Goal: Transaction & Acquisition: Book appointment/travel/reservation

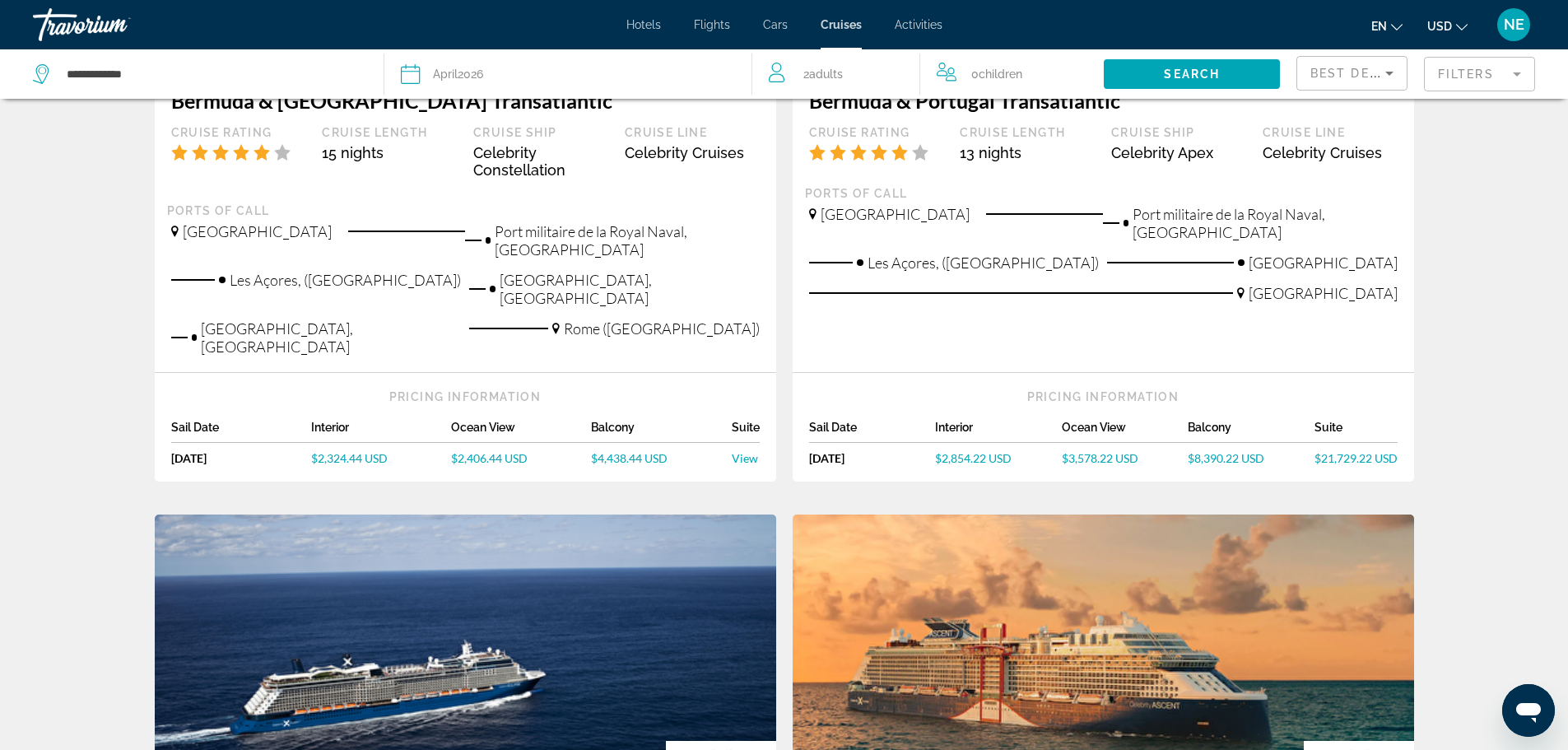
scroll to position [383, 0]
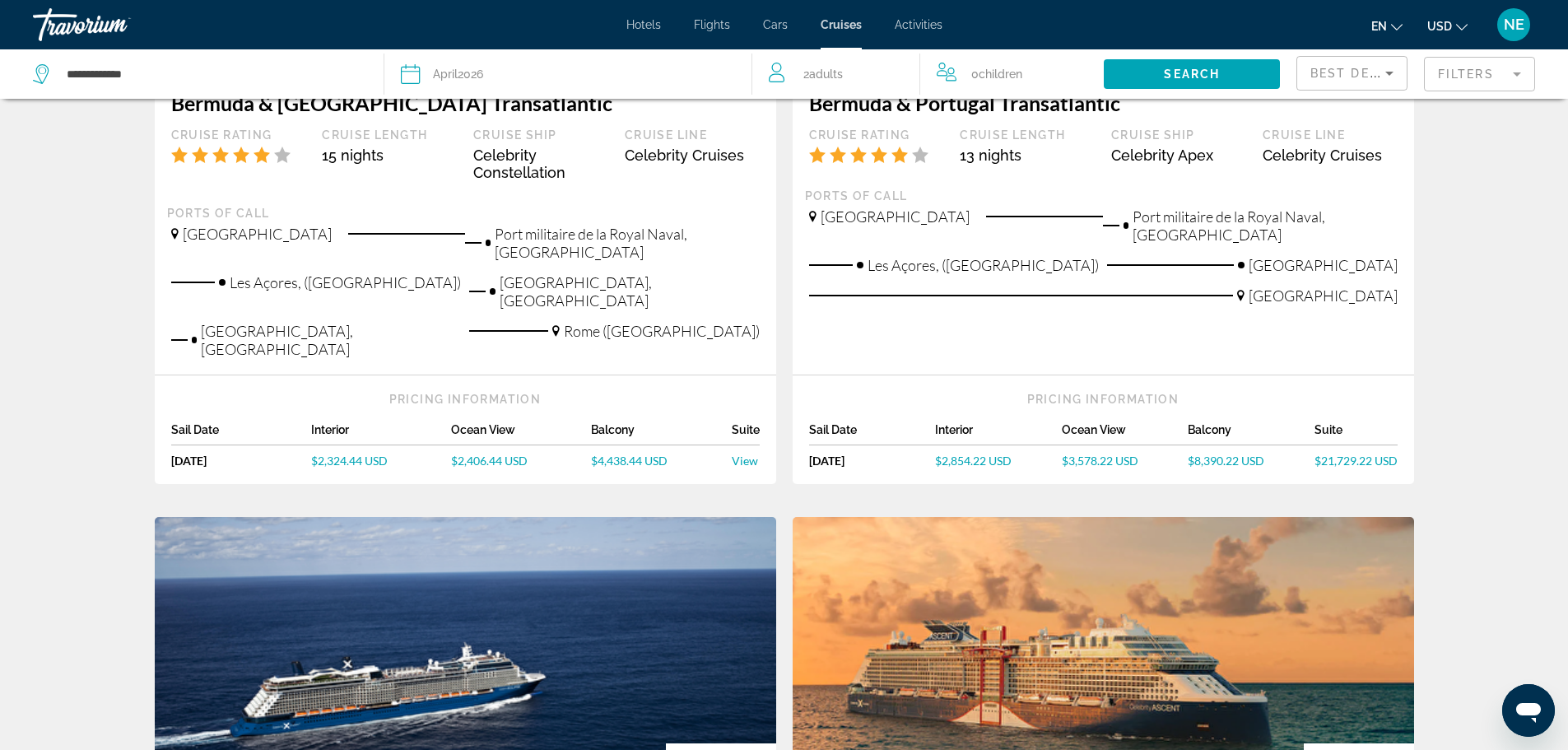
click at [1002, 468] on span "$2,854.22 USD" at bounding box center [973, 461] width 76 height 14
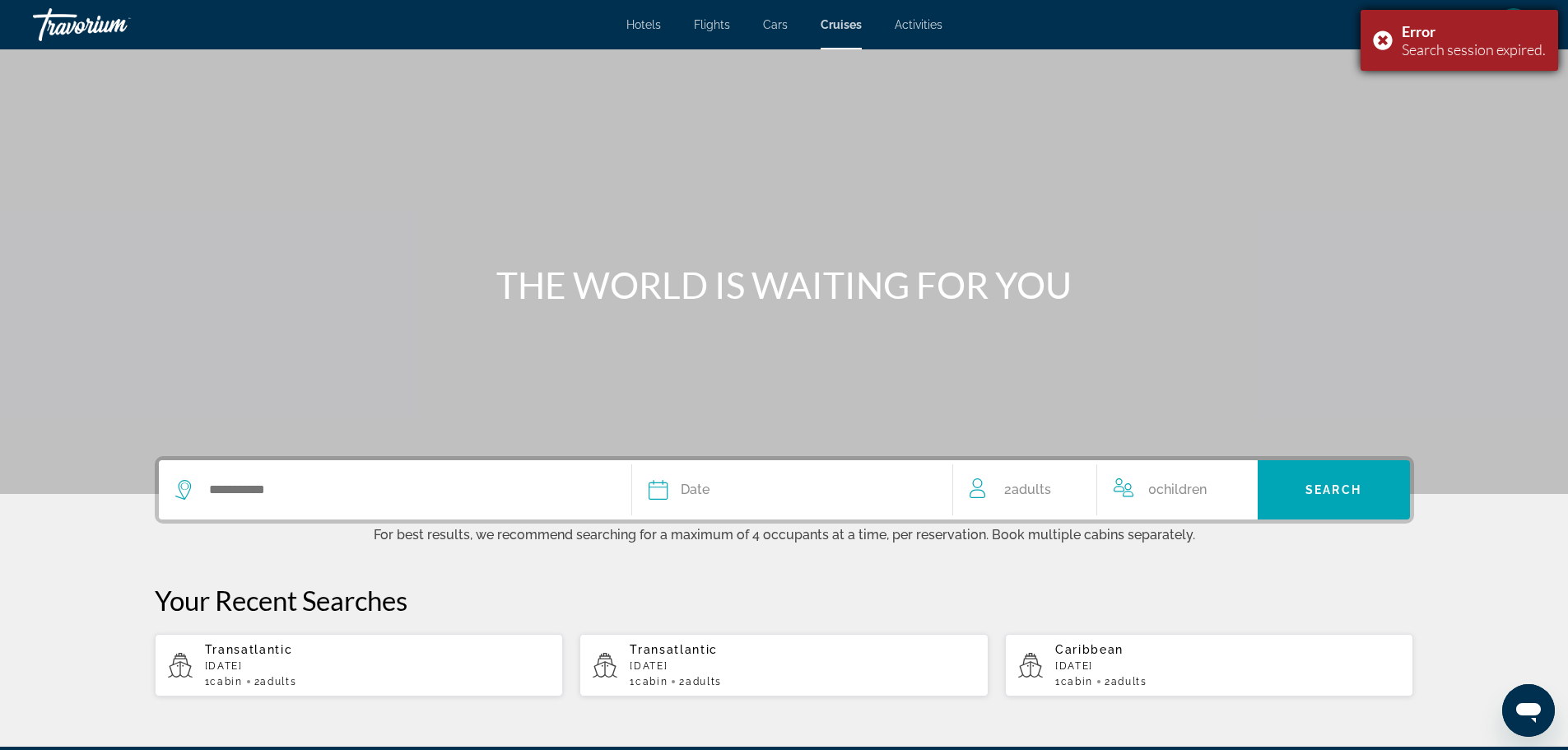
click at [1360, 46] on div "Error Search session expired." at bounding box center [1459, 40] width 198 height 61
click at [1512, 27] on span "NE" at bounding box center [1513, 25] width 21 height 17
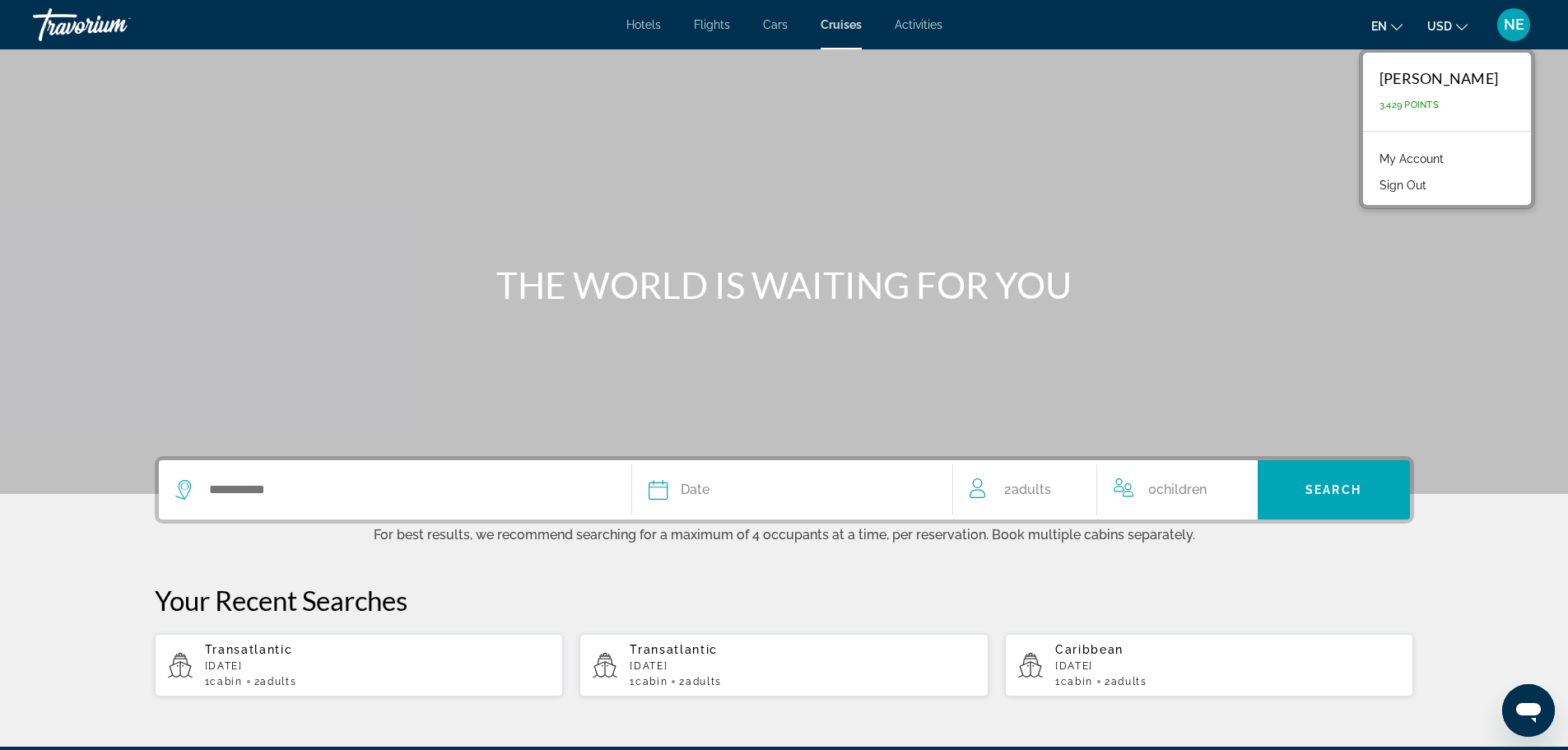
click at [1215, 125] on div "Main content" at bounding box center [784, 246] width 1568 height 494
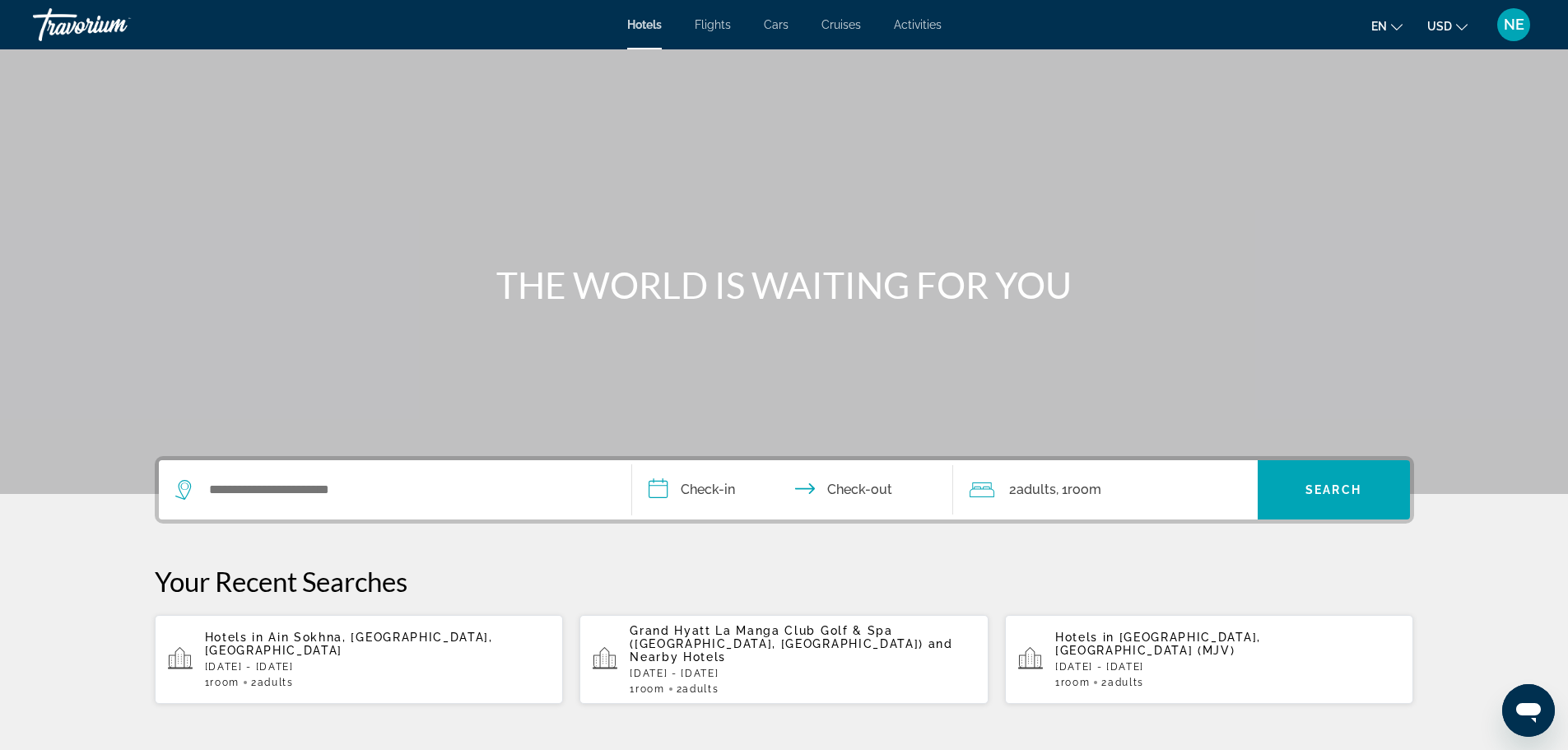
click at [859, 31] on span "Cruises" at bounding box center [841, 24] width 40 height 13
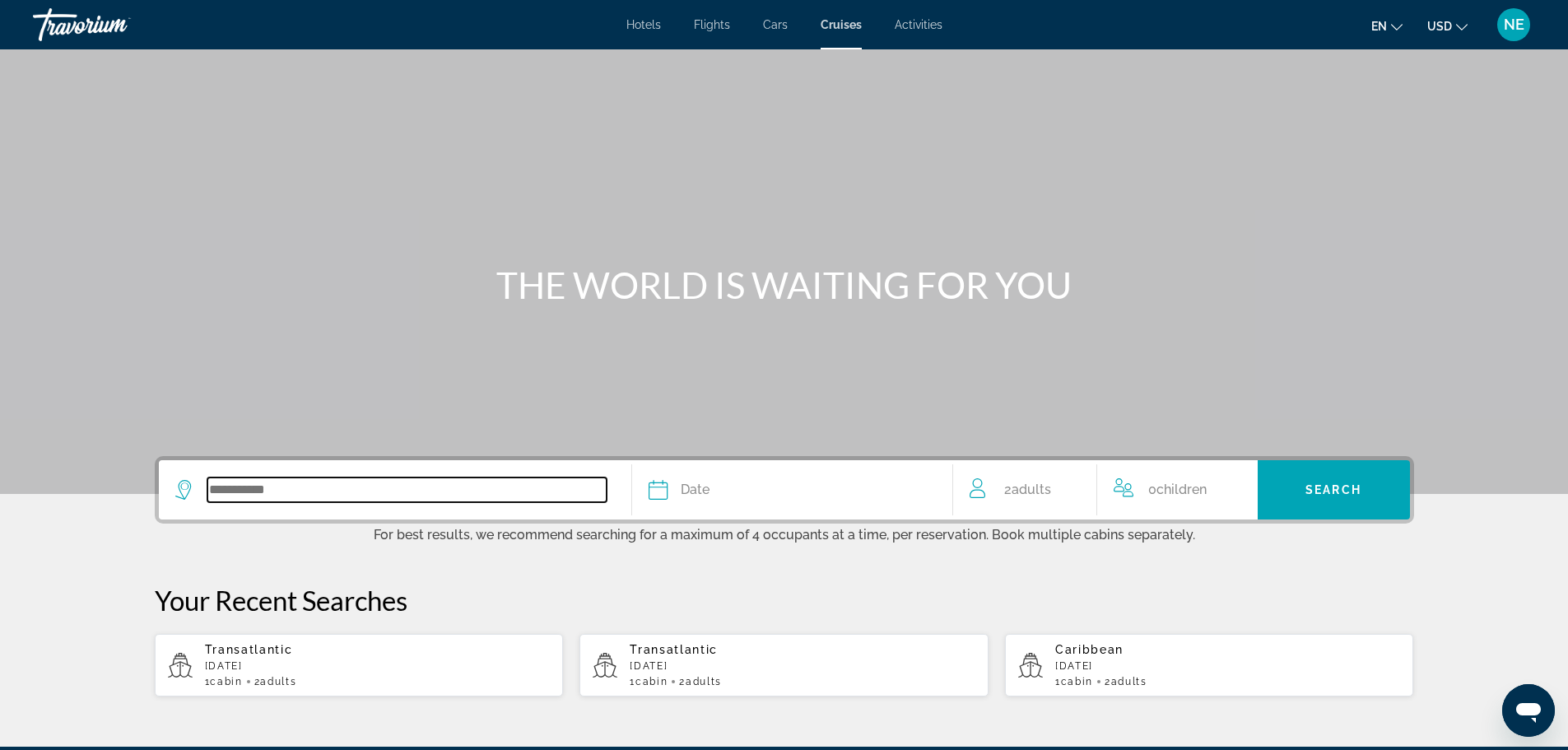
click at [312, 503] on input "Search widget" at bounding box center [407, 490] width 399 height 25
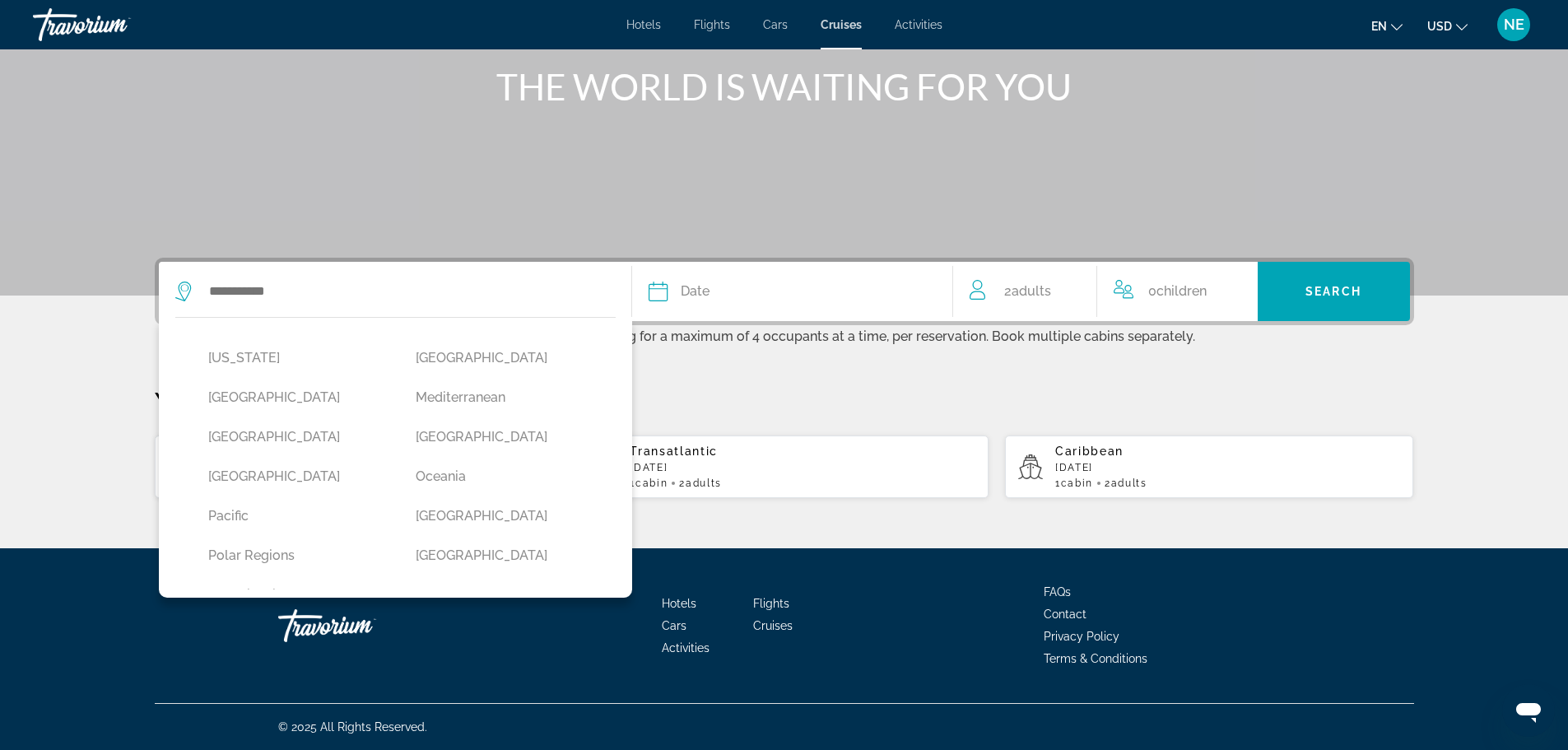
scroll to position [531, 0]
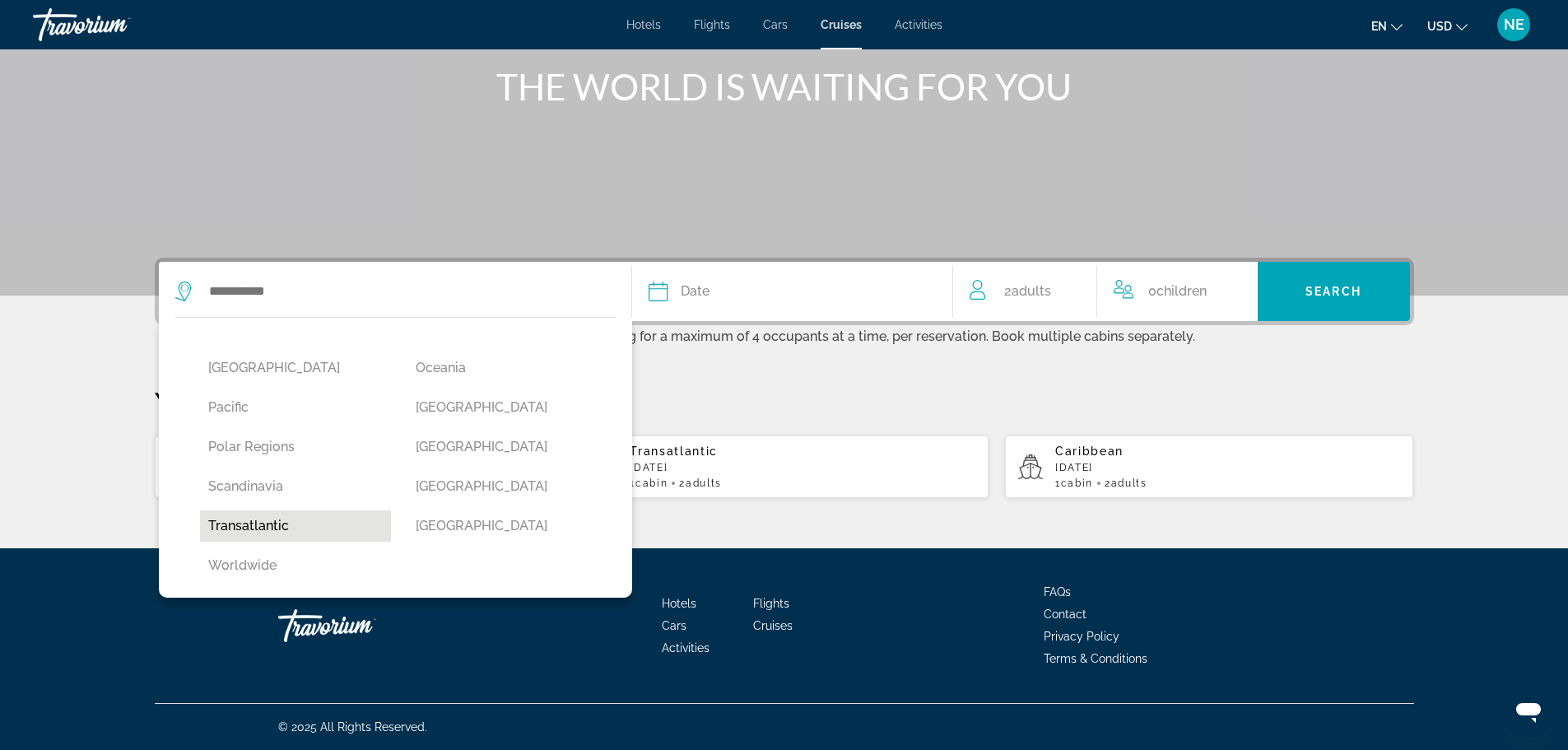
click at [200, 511] on button "Transatlantic" at bounding box center [295, 525] width 192 height 31
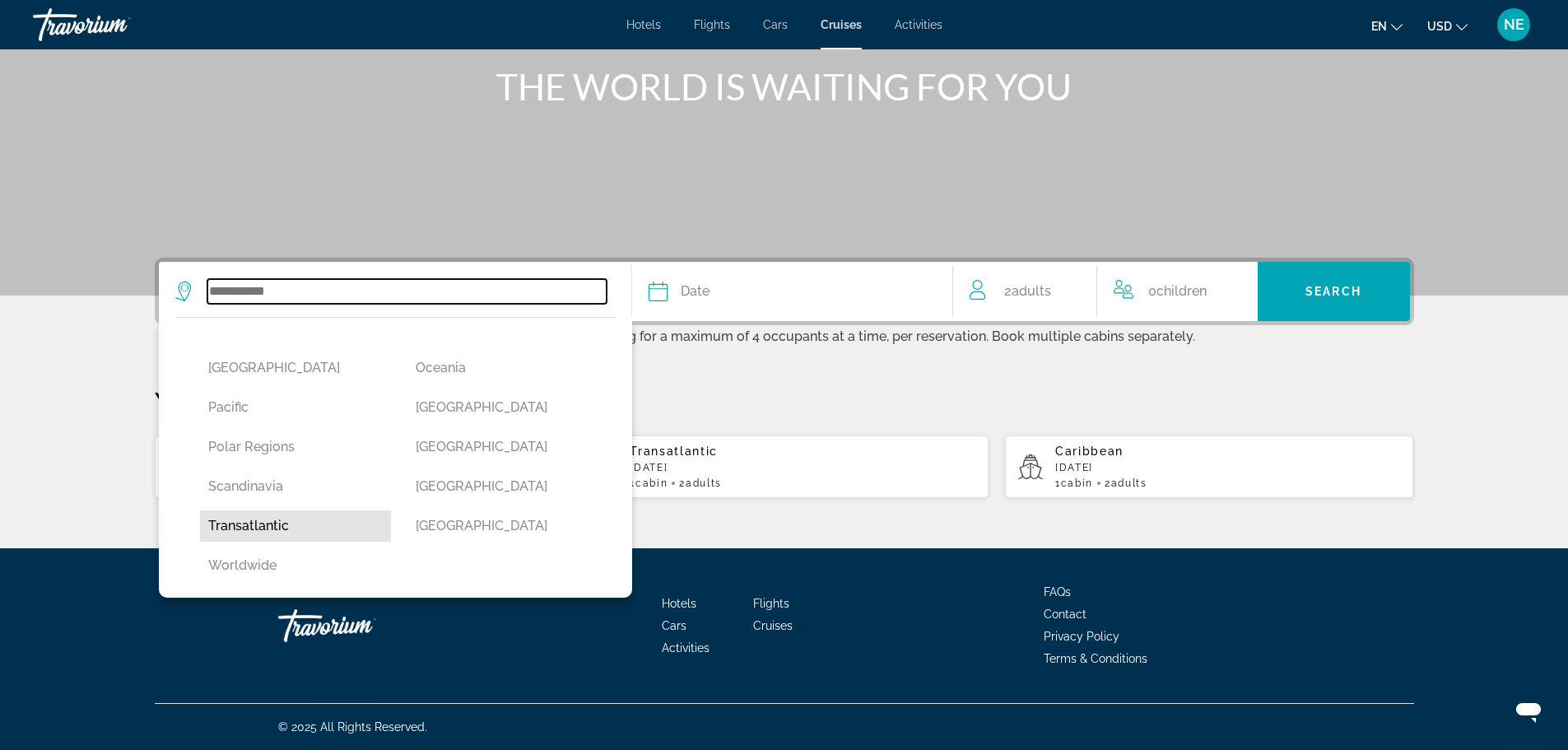
type input "**********"
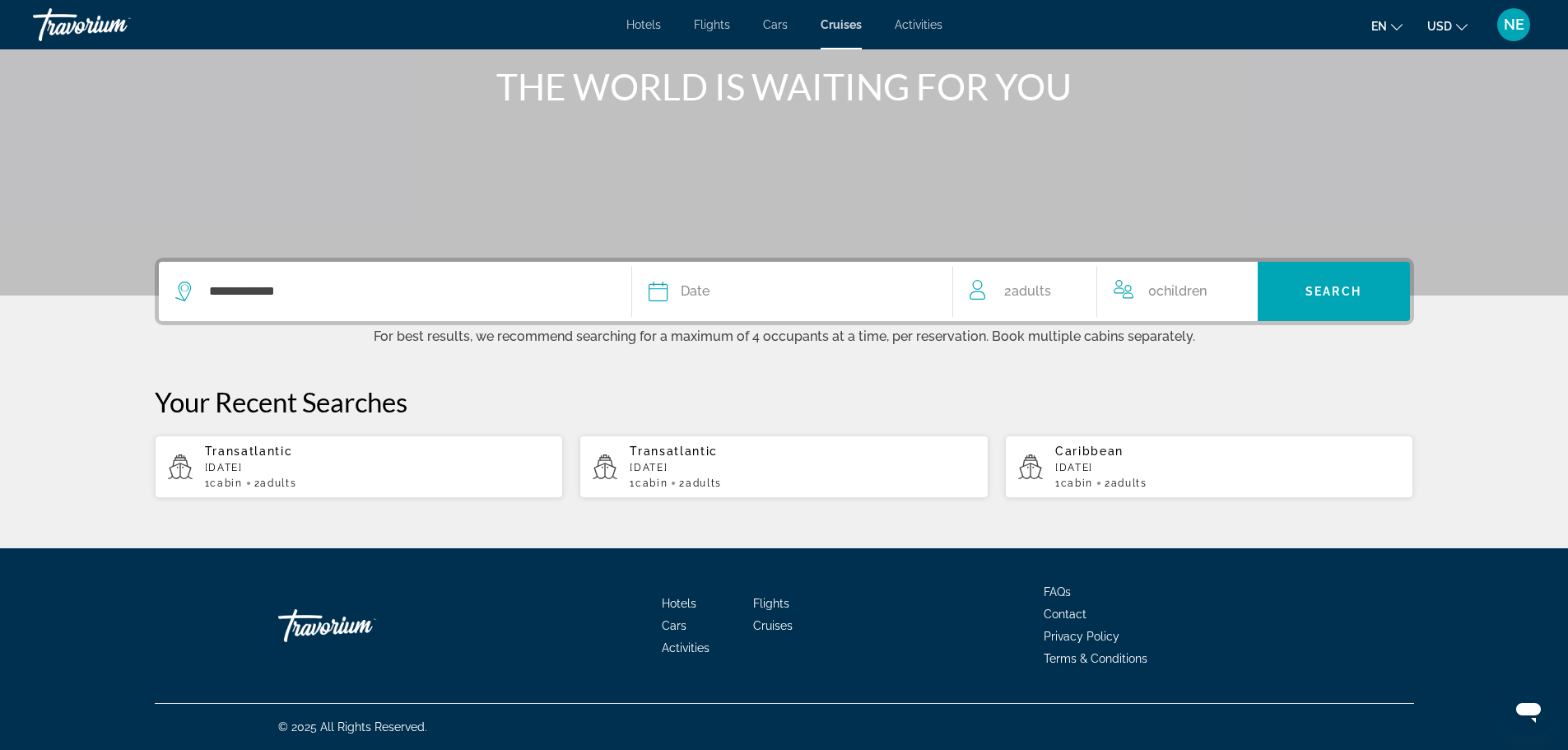
click at [205, 462] on p "[DATE]" at bounding box center [377, 468] width 346 height 12
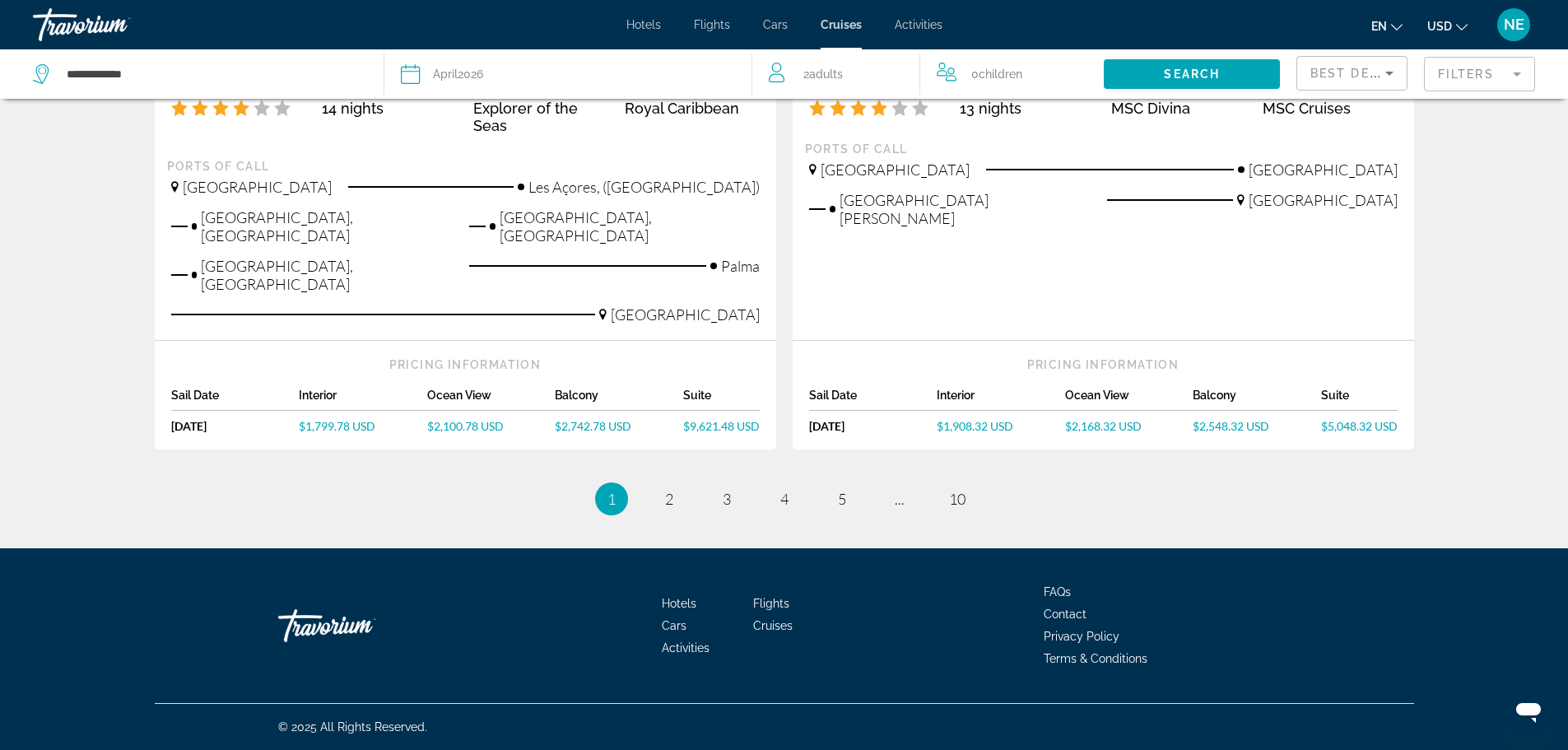
scroll to position [2395, 0]
click at [665, 490] on span "2" at bounding box center [669, 499] width 8 height 18
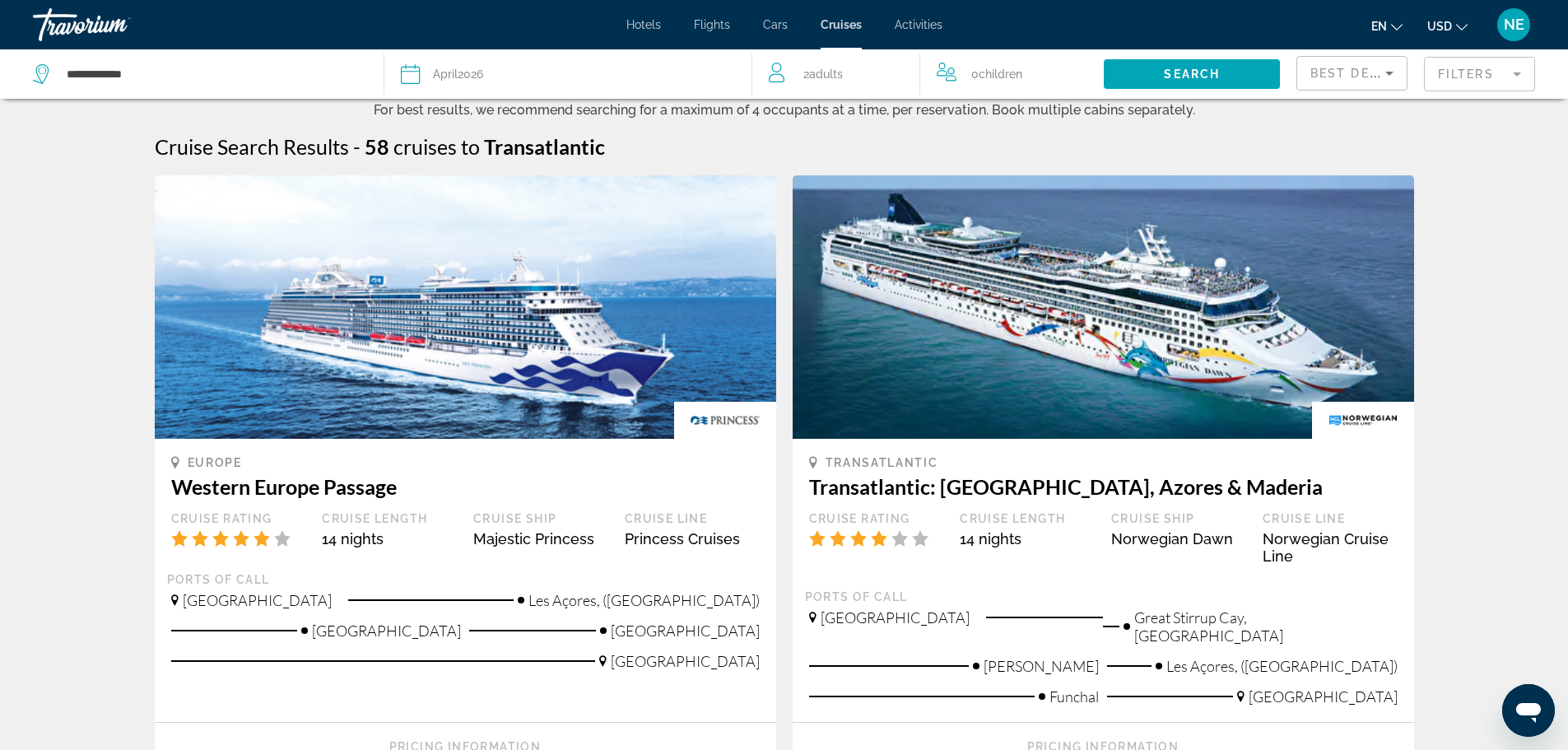
click at [1469, 90] on mat-form-field "Filters" at bounding box center [1480, 74] width 111 height 35
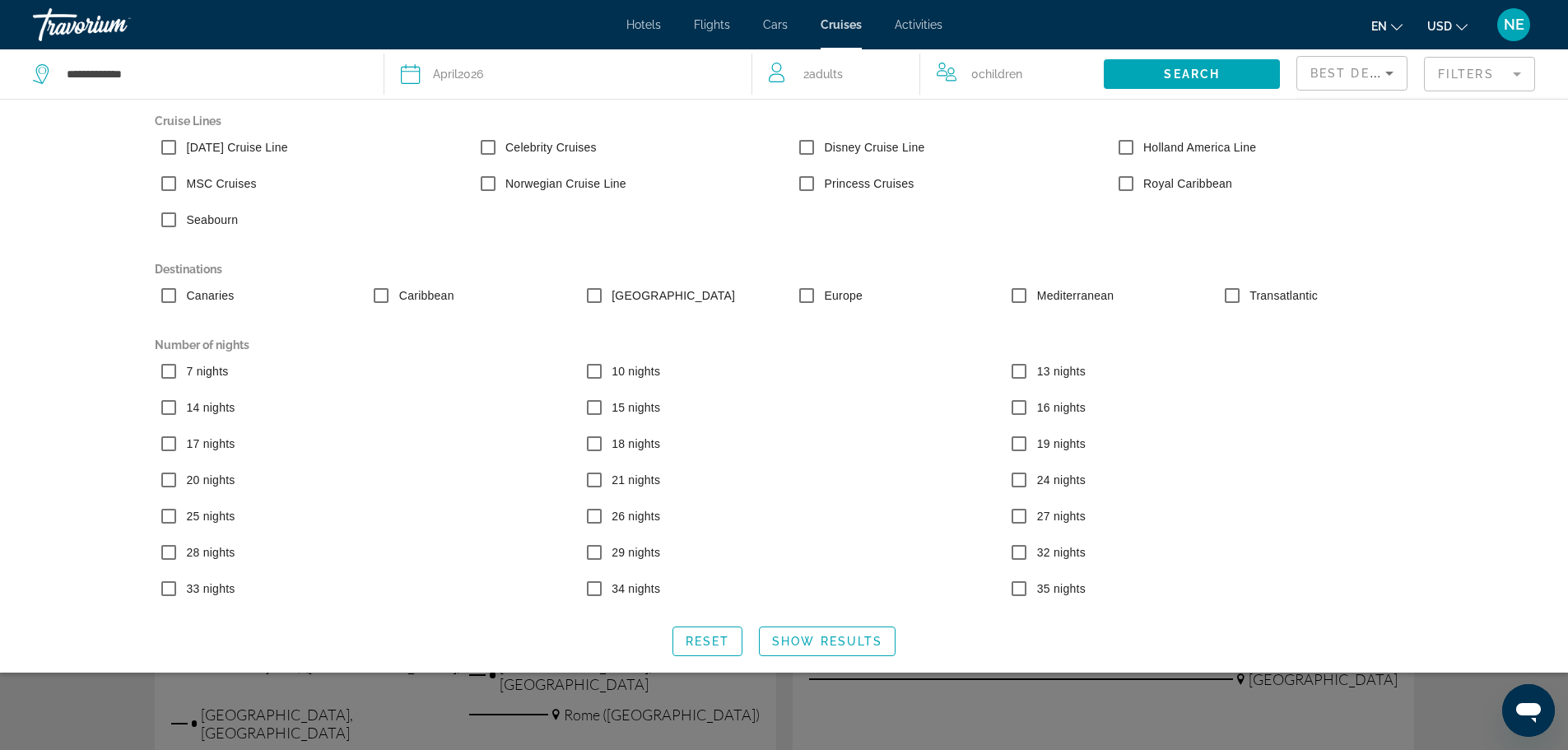
scroll to position [143, 0]
click at [847, 648] on span "Show Results" at bounding box center [826, 641] width 110 height 13
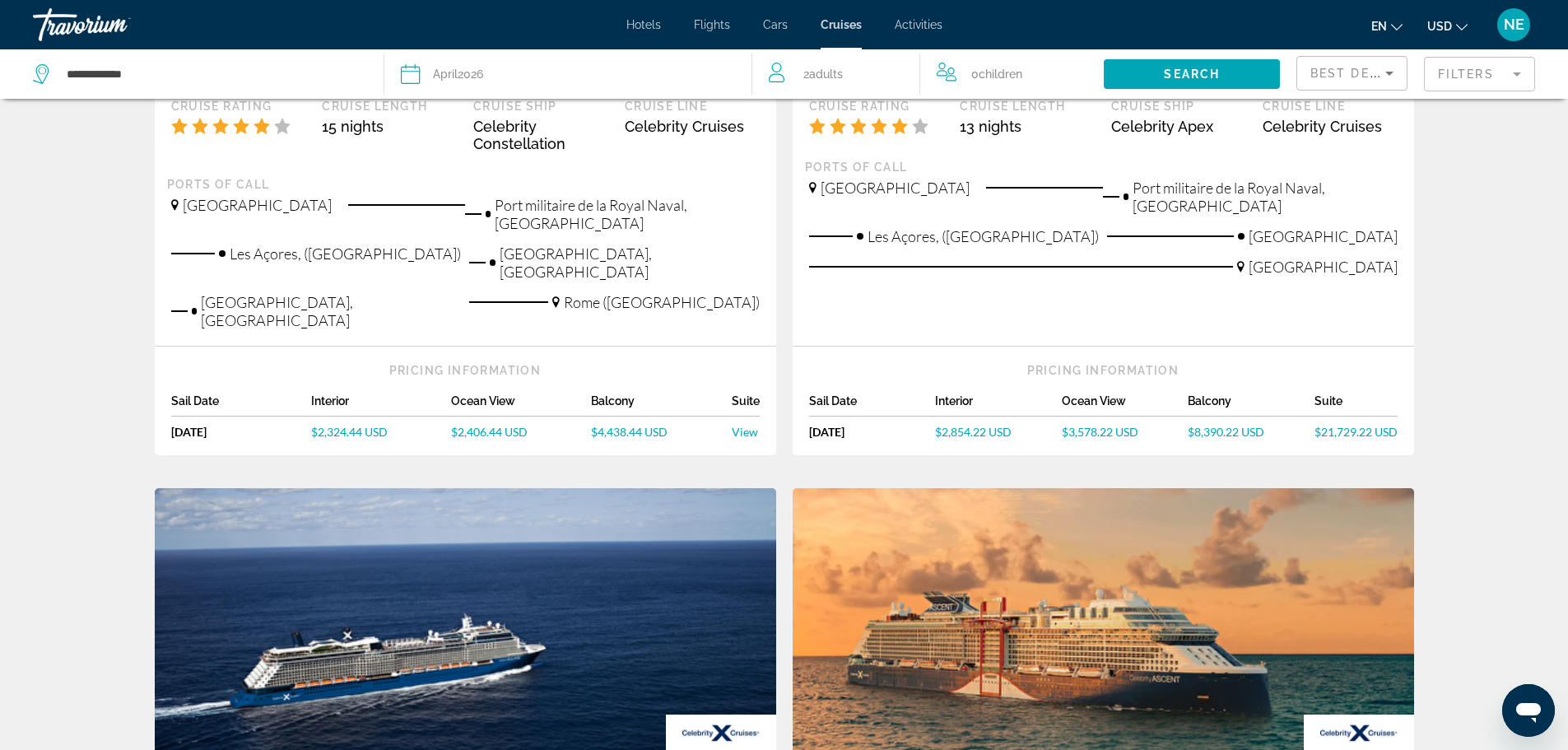
scroll to position [415, 0]
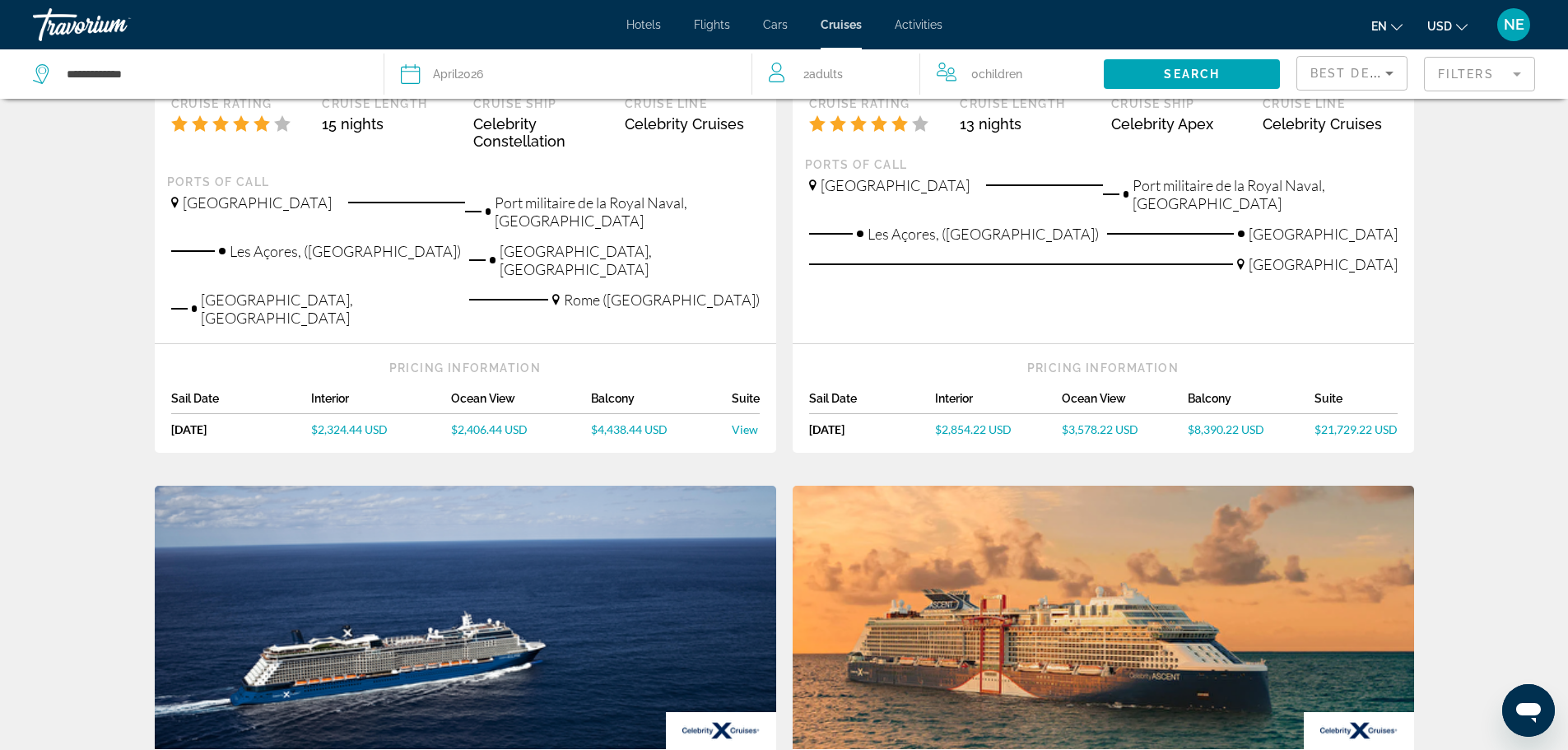
click at [1010, 436] on span "$2,854.22 USD" at bounding box center [973, 429] width 76 height 14
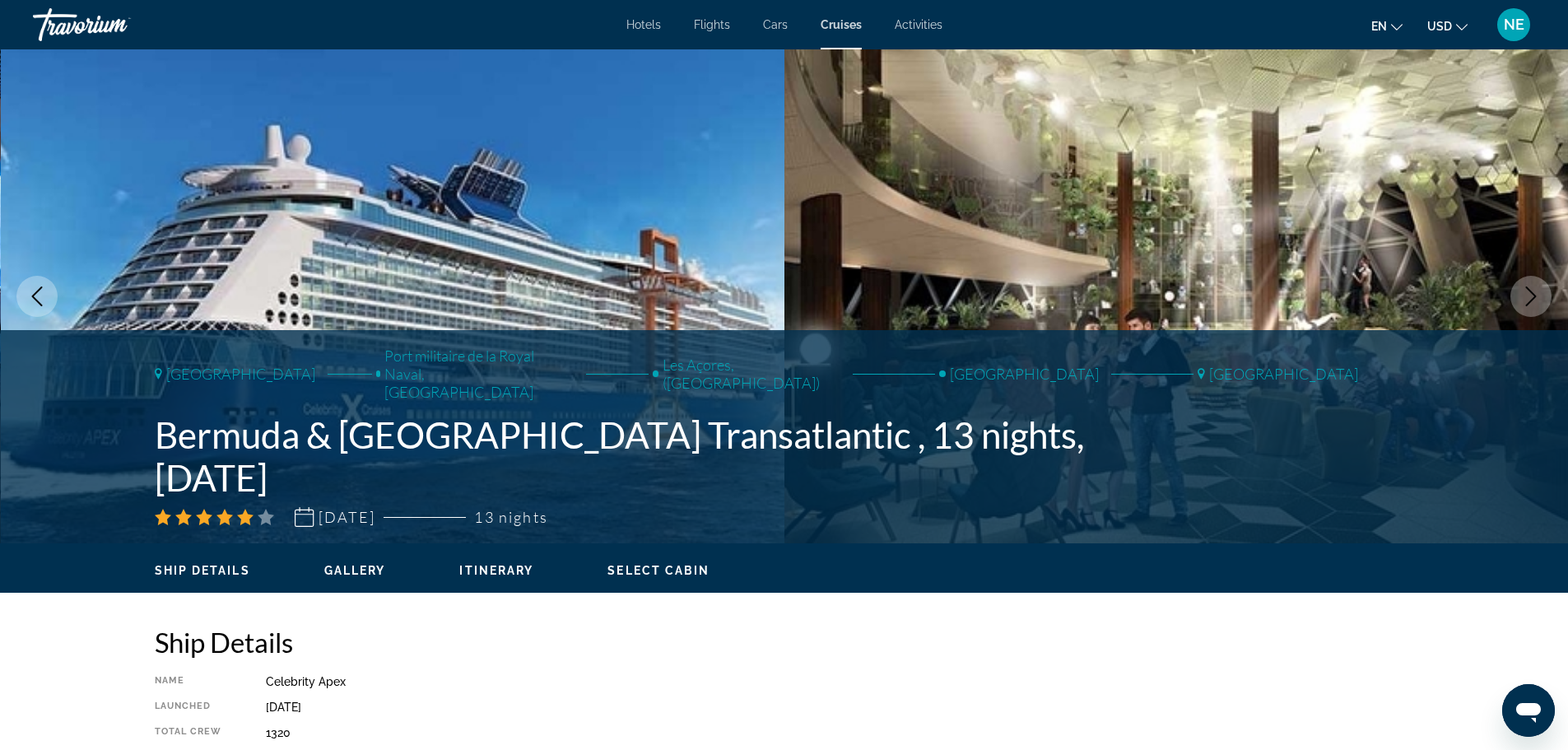
click at [697, 577] on span "Select Cabin" at bounding box center [658, 570] width 102 height 13
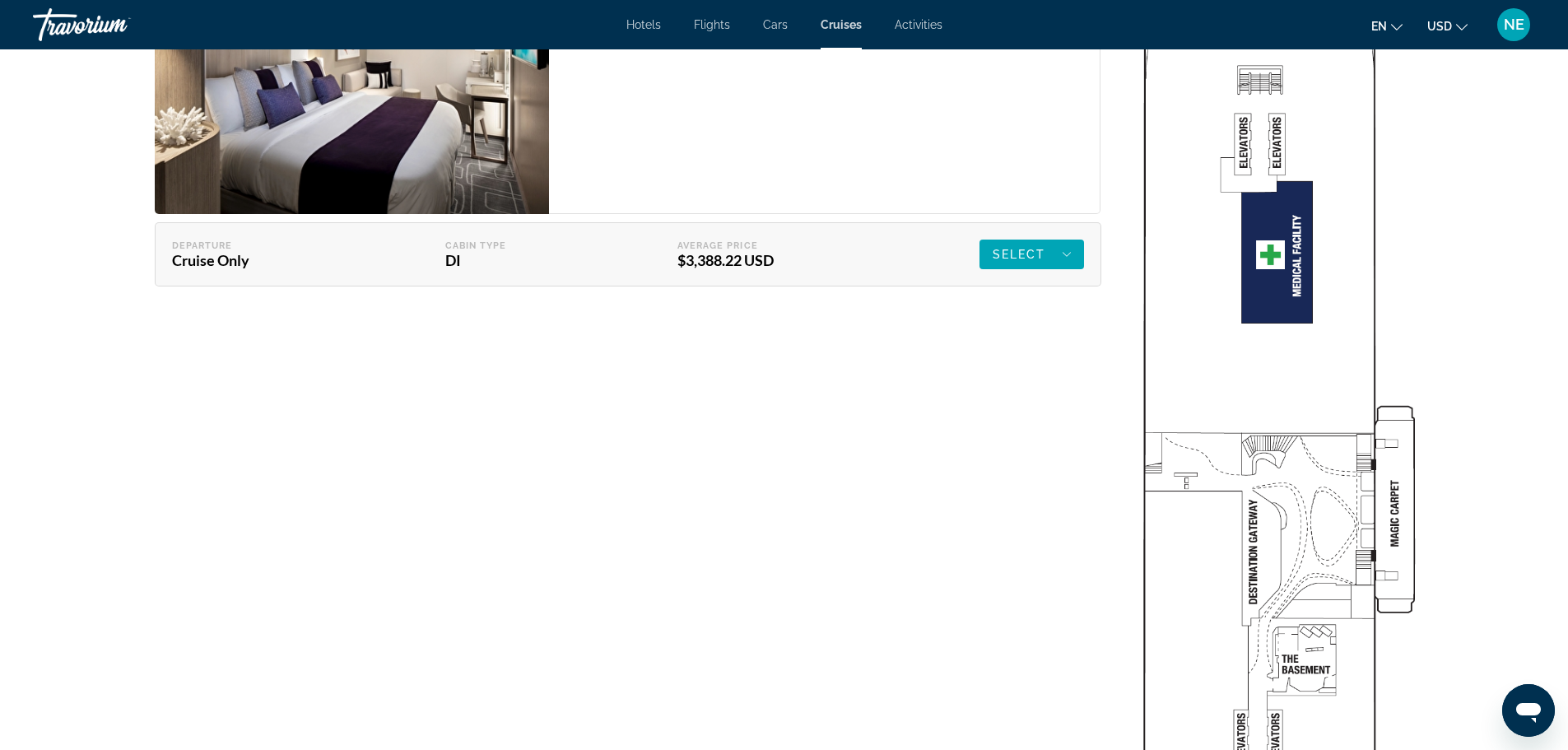
scroll to position [3235, 0]
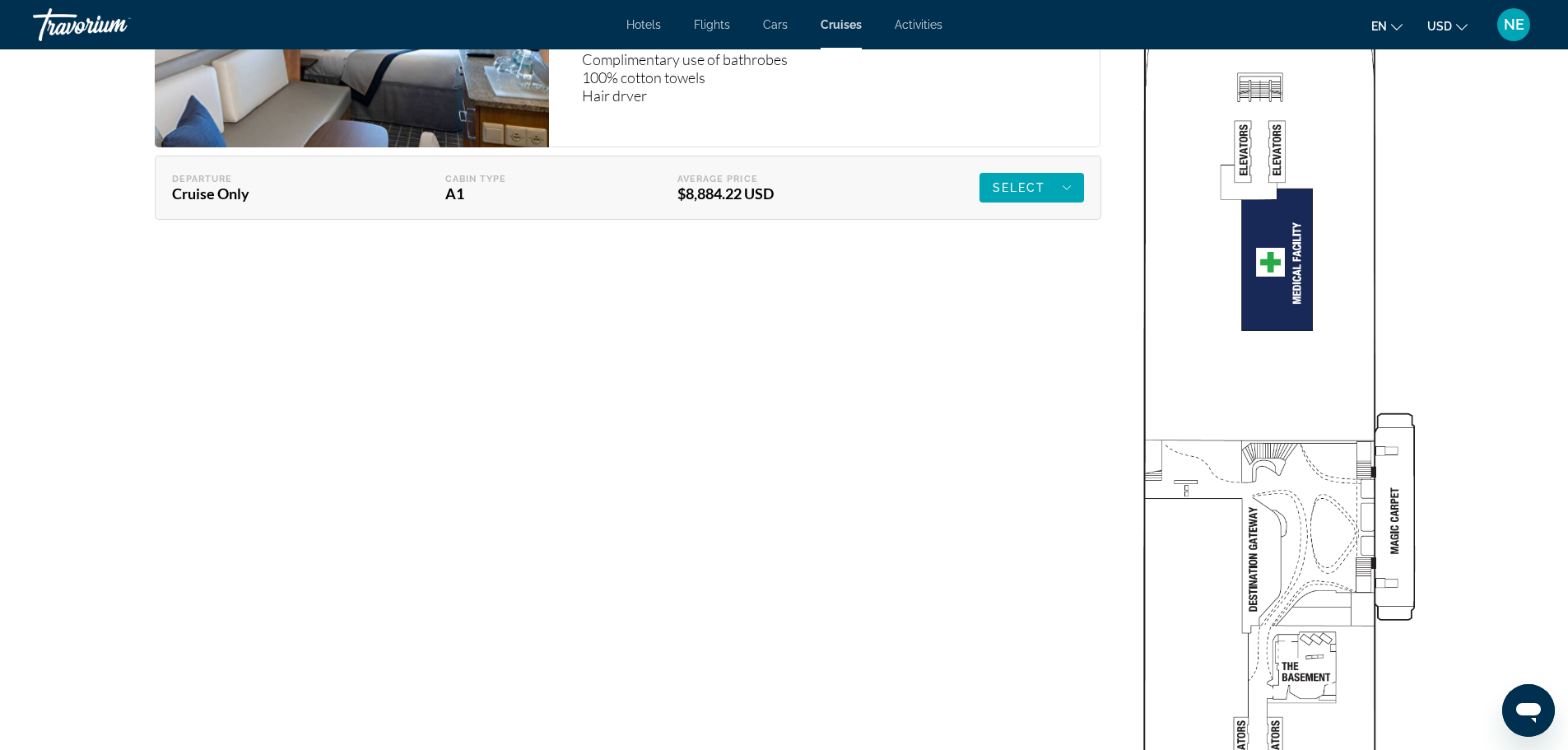
scroll to position [3200, 0]
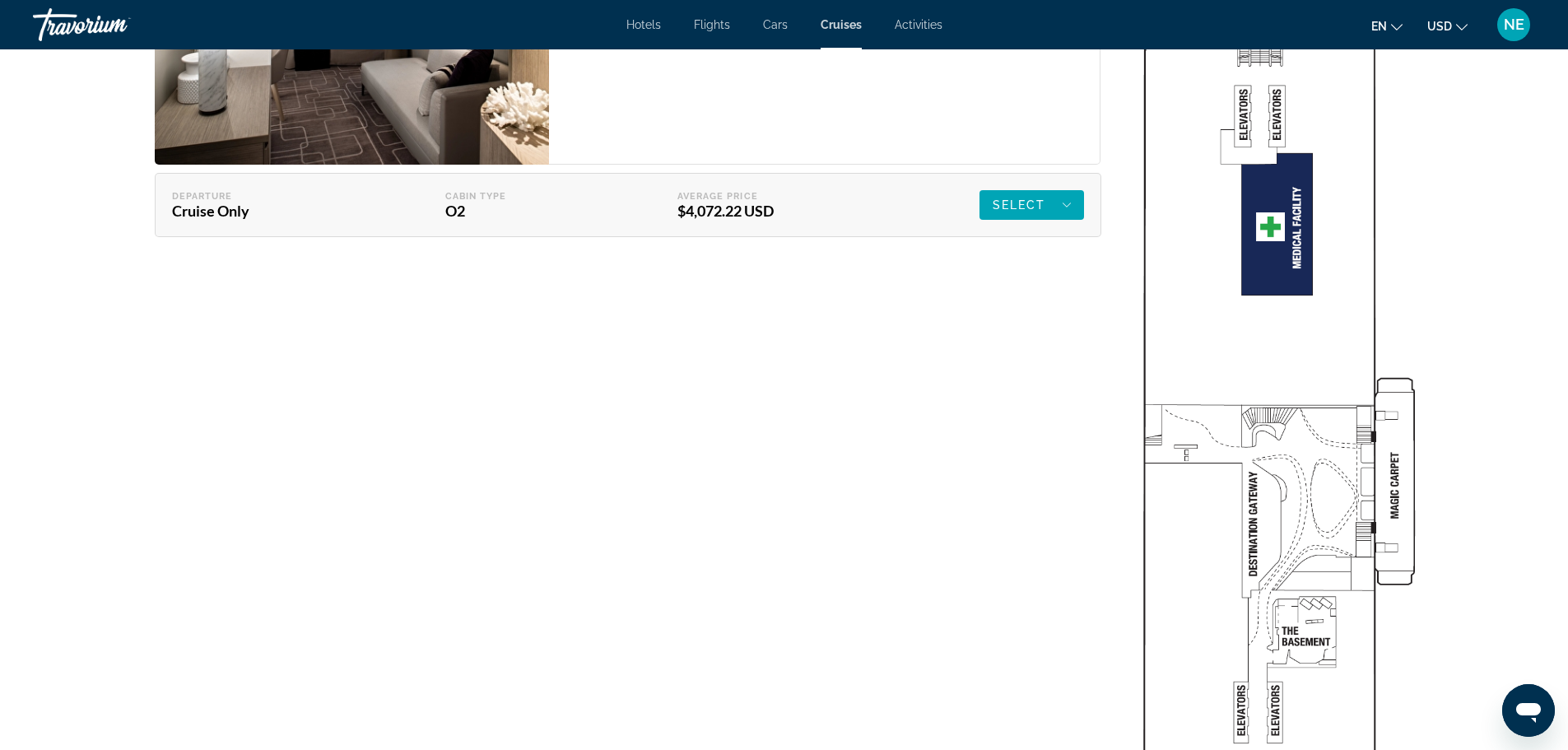
scroll to position [3235, 0]
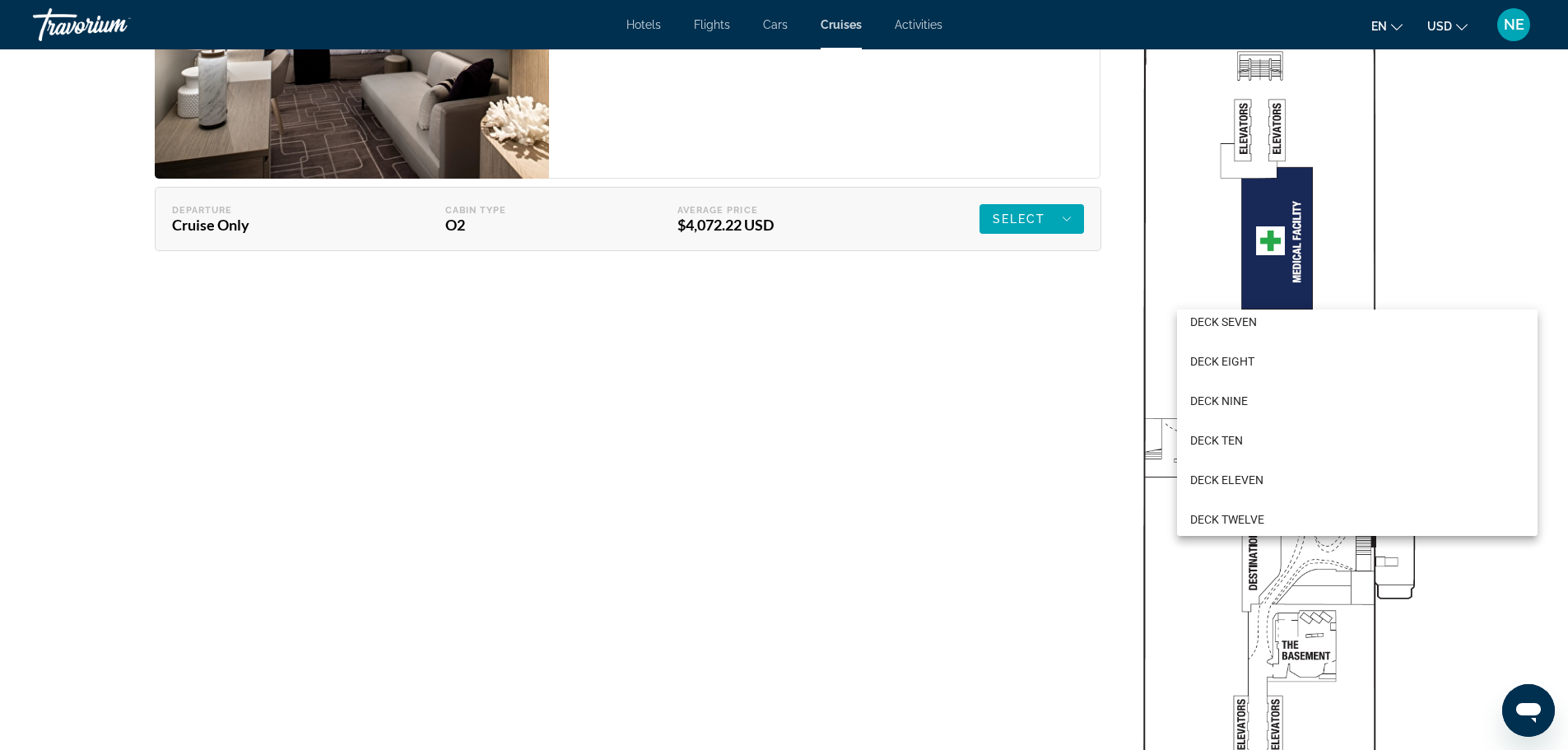
scroll to position [340, 0]
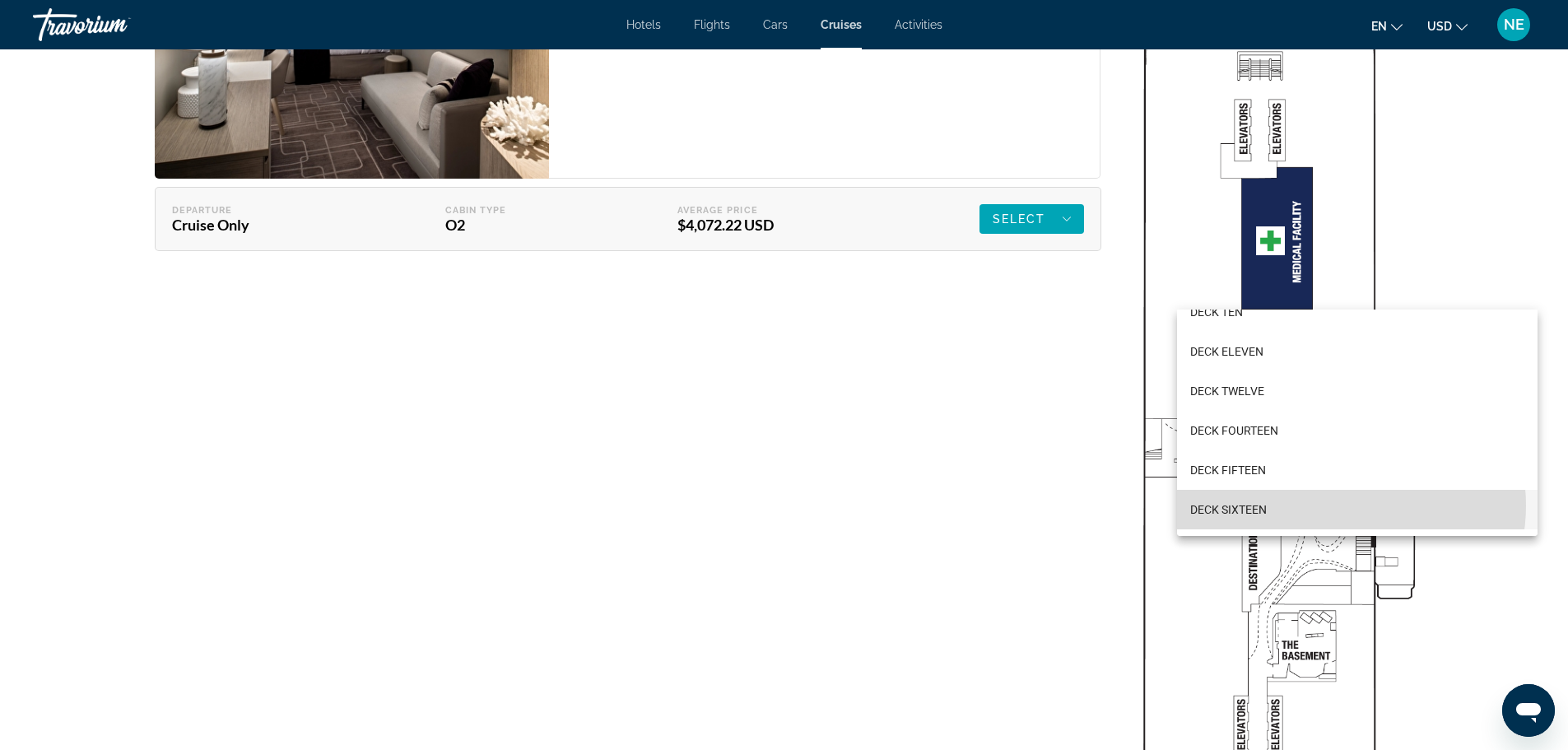
click at [1343, 506] on mat-option "DECK SIXTEEN" at bounding box center [1356, 510] width 360 height 40
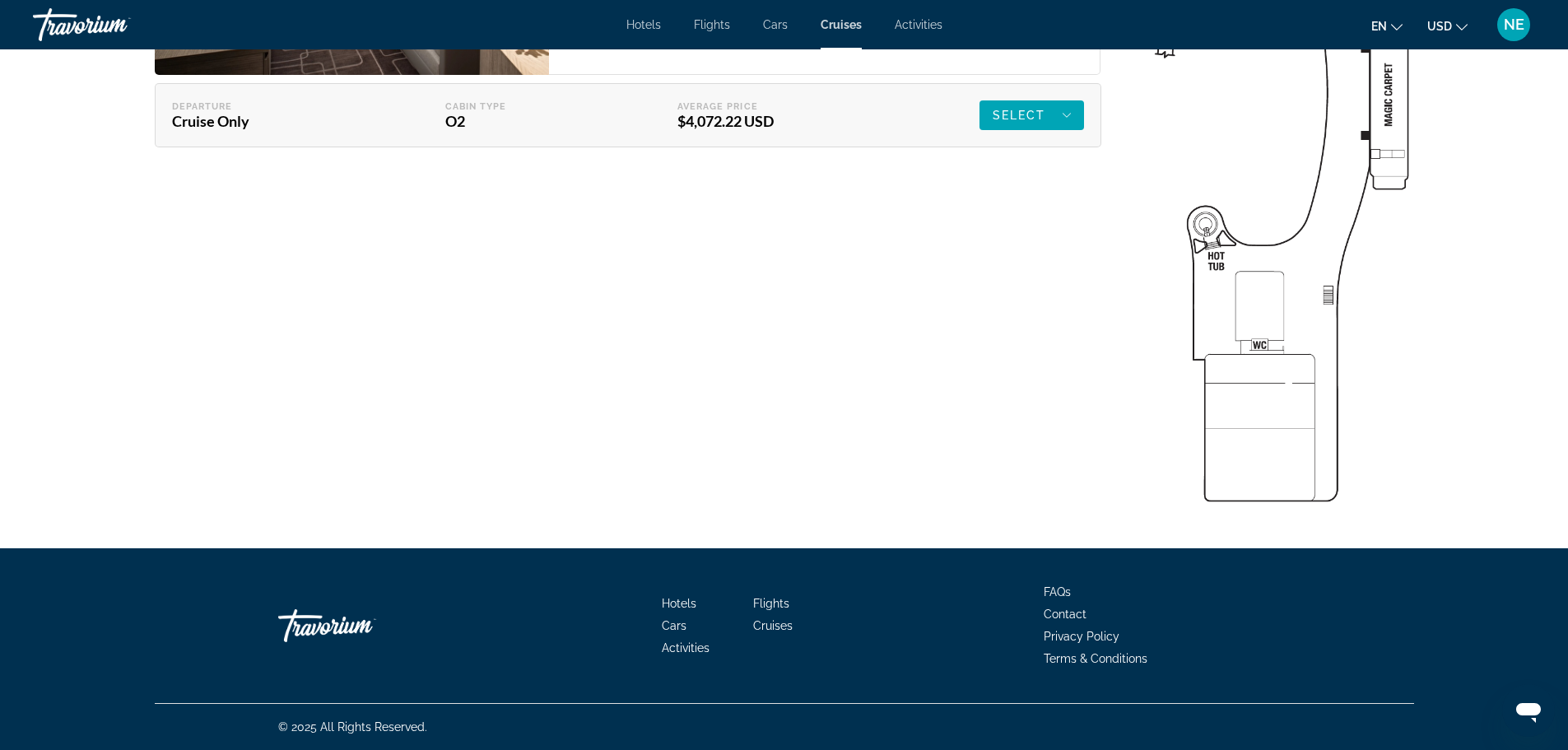
scroll to position [3428, 0]
click at [1233, 401] on img "Main content" at bounding box center [1278, 2] width 288 height 1019
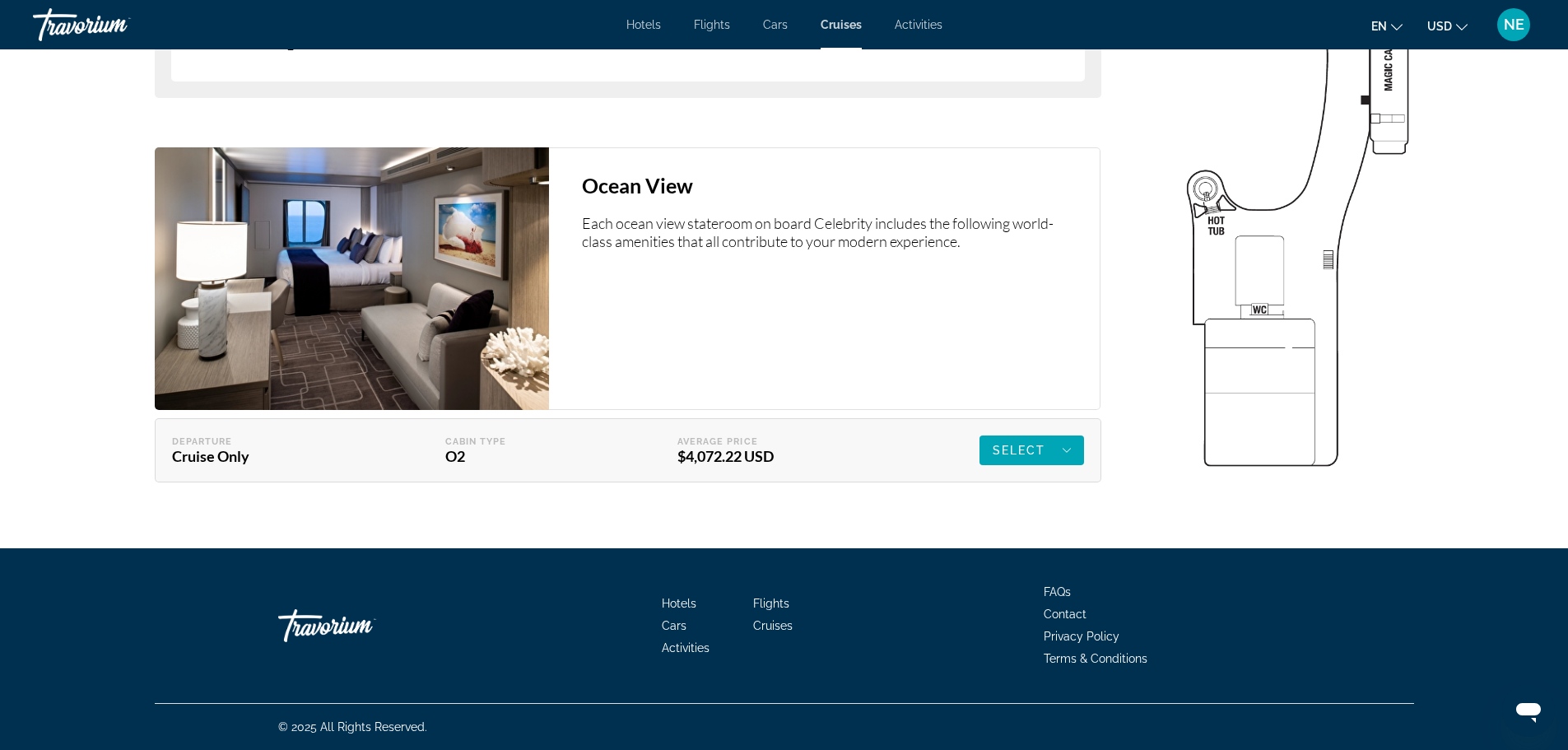
scroll to position [4310, 0]
click at [1084, 435] on span "Main content" at bounding box center [1031, 451] width 104 height 40
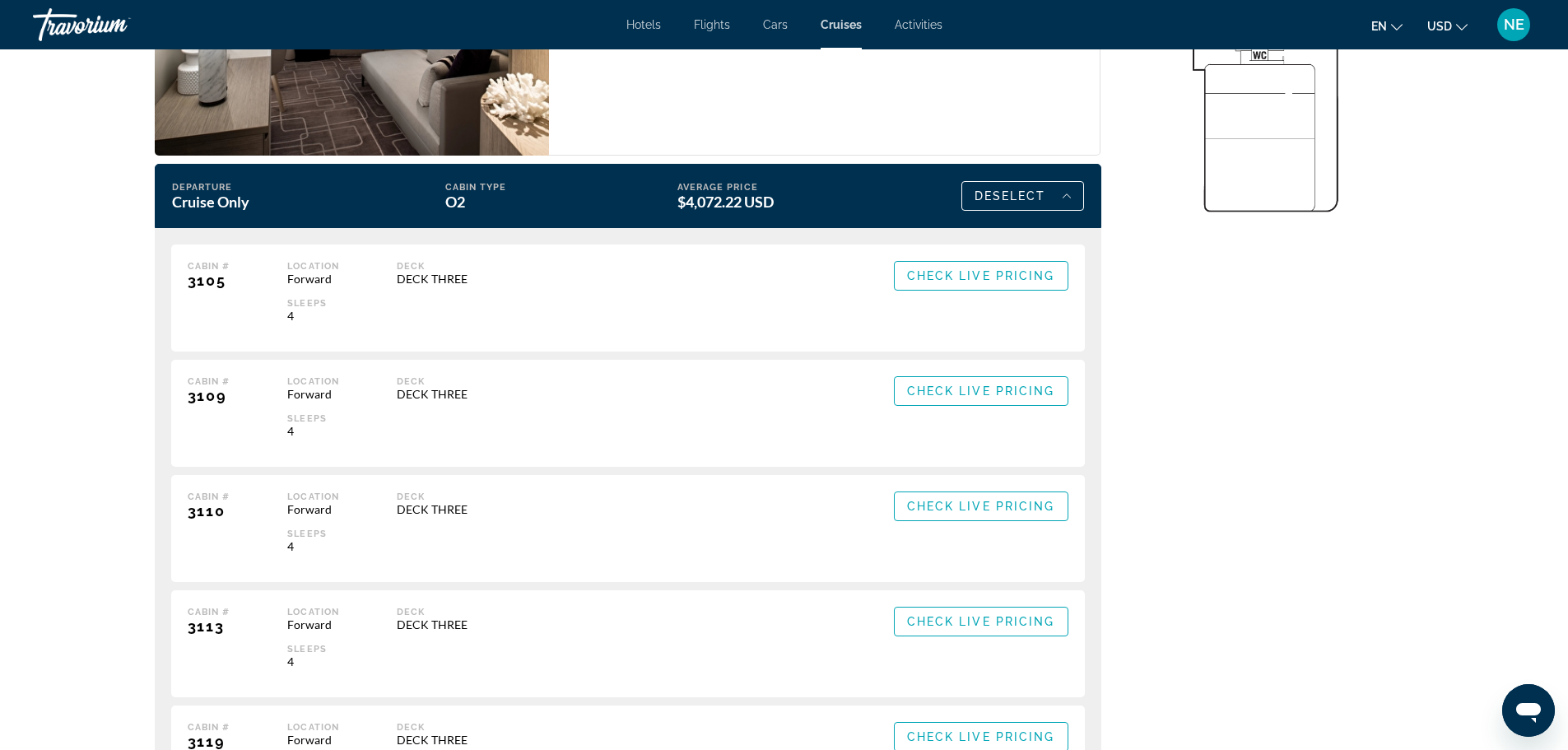
scroll to position [3516, 0]
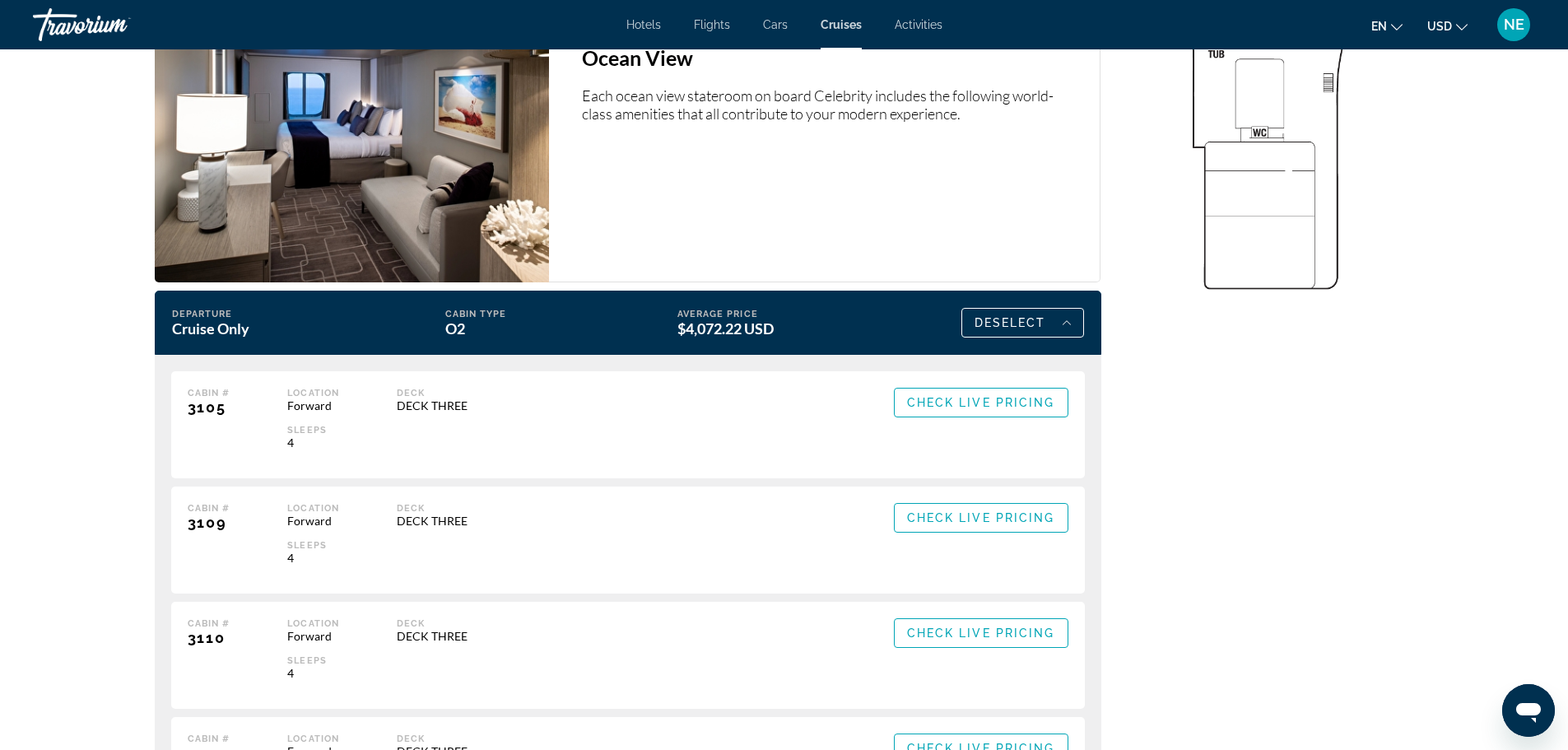
scroll to position [3544, 0]
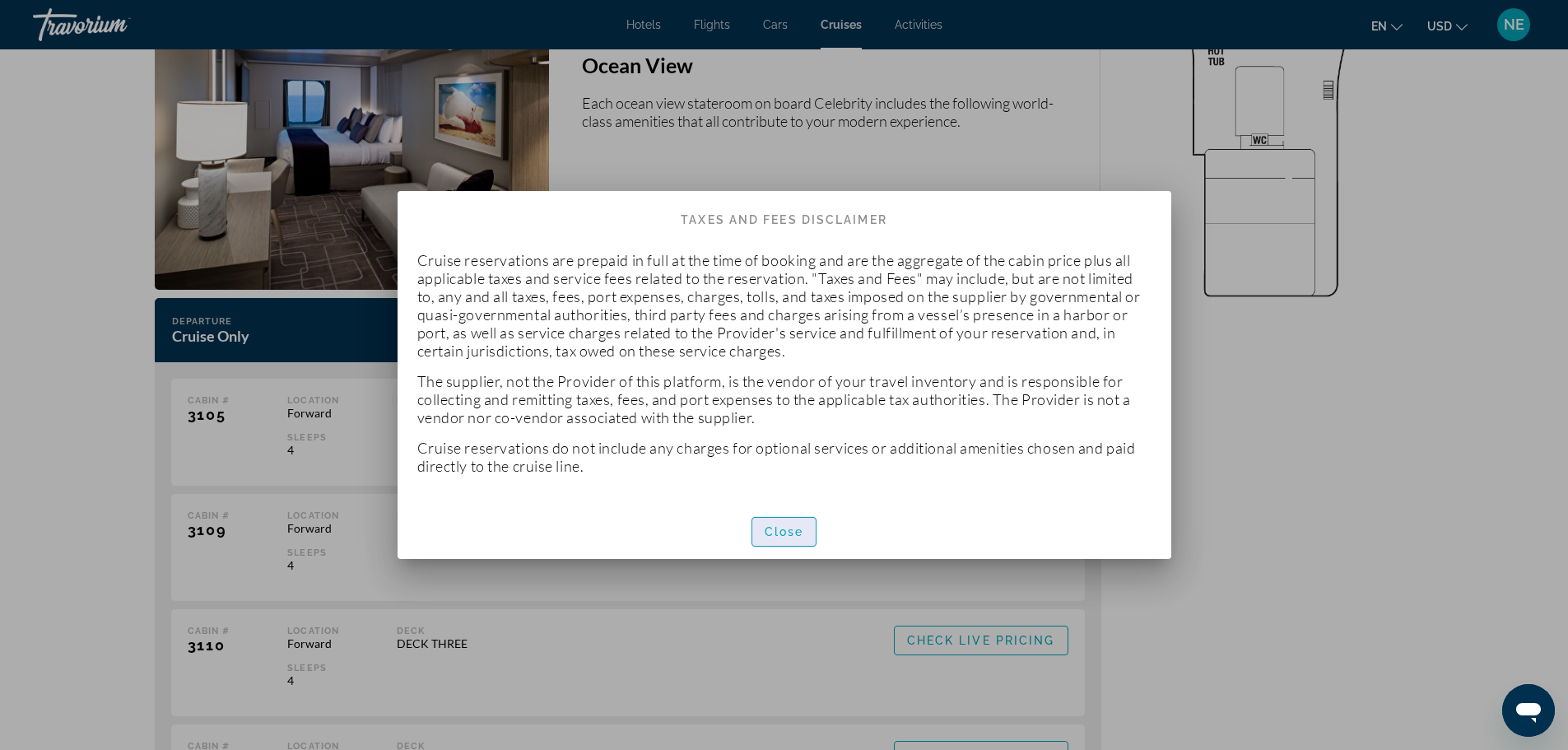
click at [804, 538] on span "Close" at bounding box center [784, 531] width 40 height 13
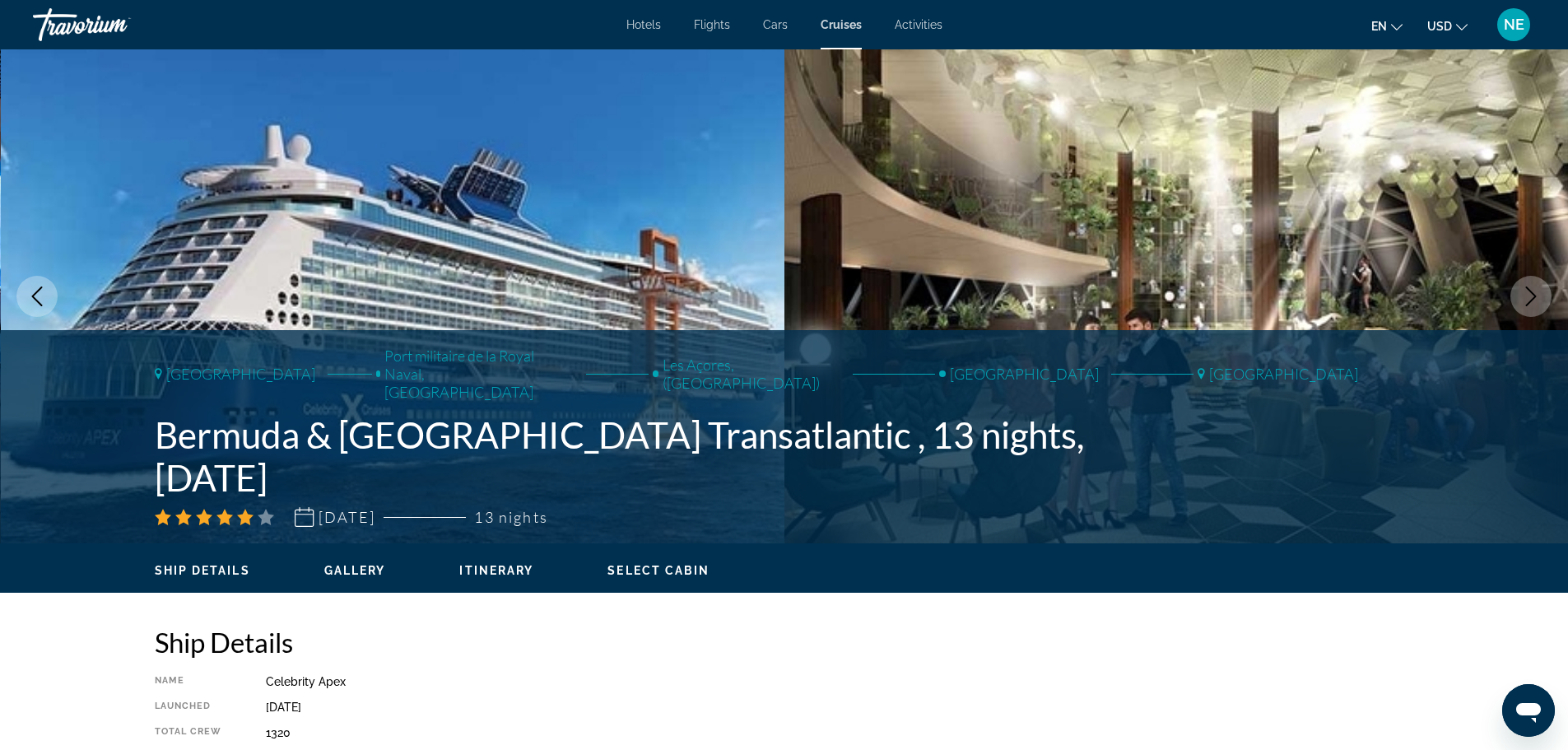
scroll to position [3544, 0]
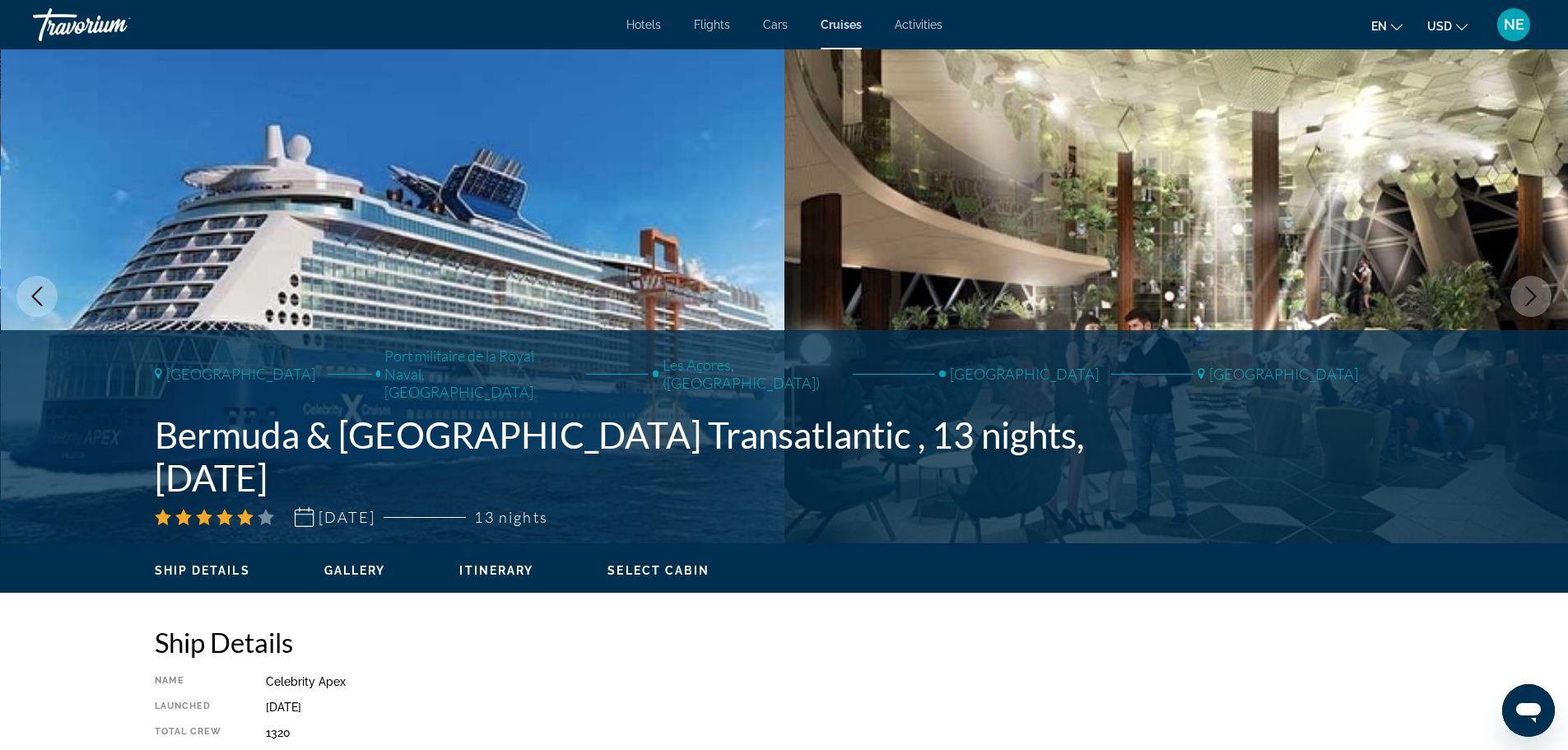
drag, startPoint x: 159, startPoint y: 605, endPoint x: 38, endPoint y: 543, distance: 136.0
click at [122, 526] on div "[GEOGRAPHIC_DATA] Port militaire de la [GEOGRAPHIC_DATA], [GEOGRAPHIC_DATA][PER…" at bounding box center [784, 437] width 1326 height 181
copy h1 "Bermuda & [GEOGRAPHIC_DATA] Transatlantic , 13 nights, [DATE]"
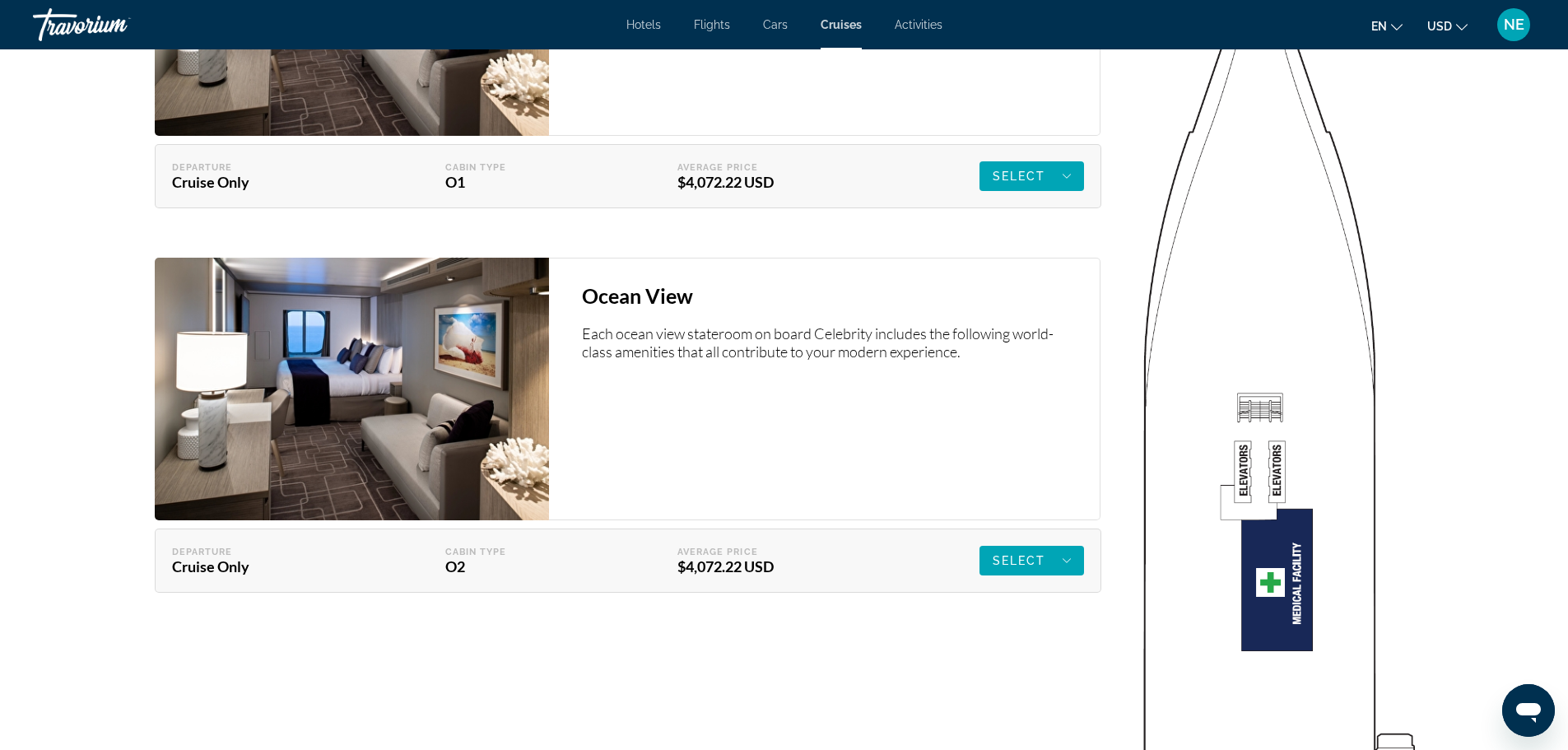
scroll to position [2887, 0]
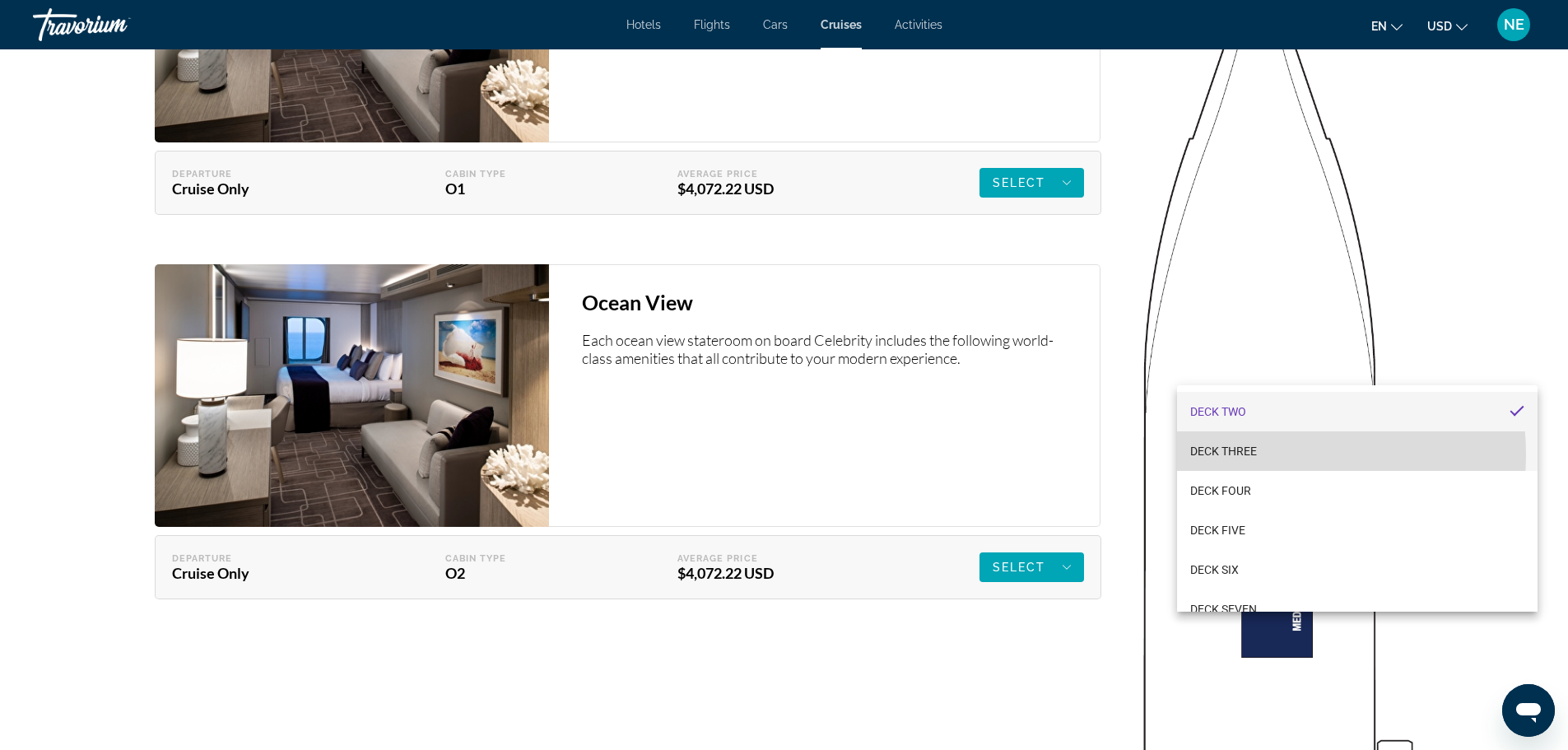
click at [1257, 455] on span "DECK THREE" at bounding box center [1223, 451] width 67 height 20
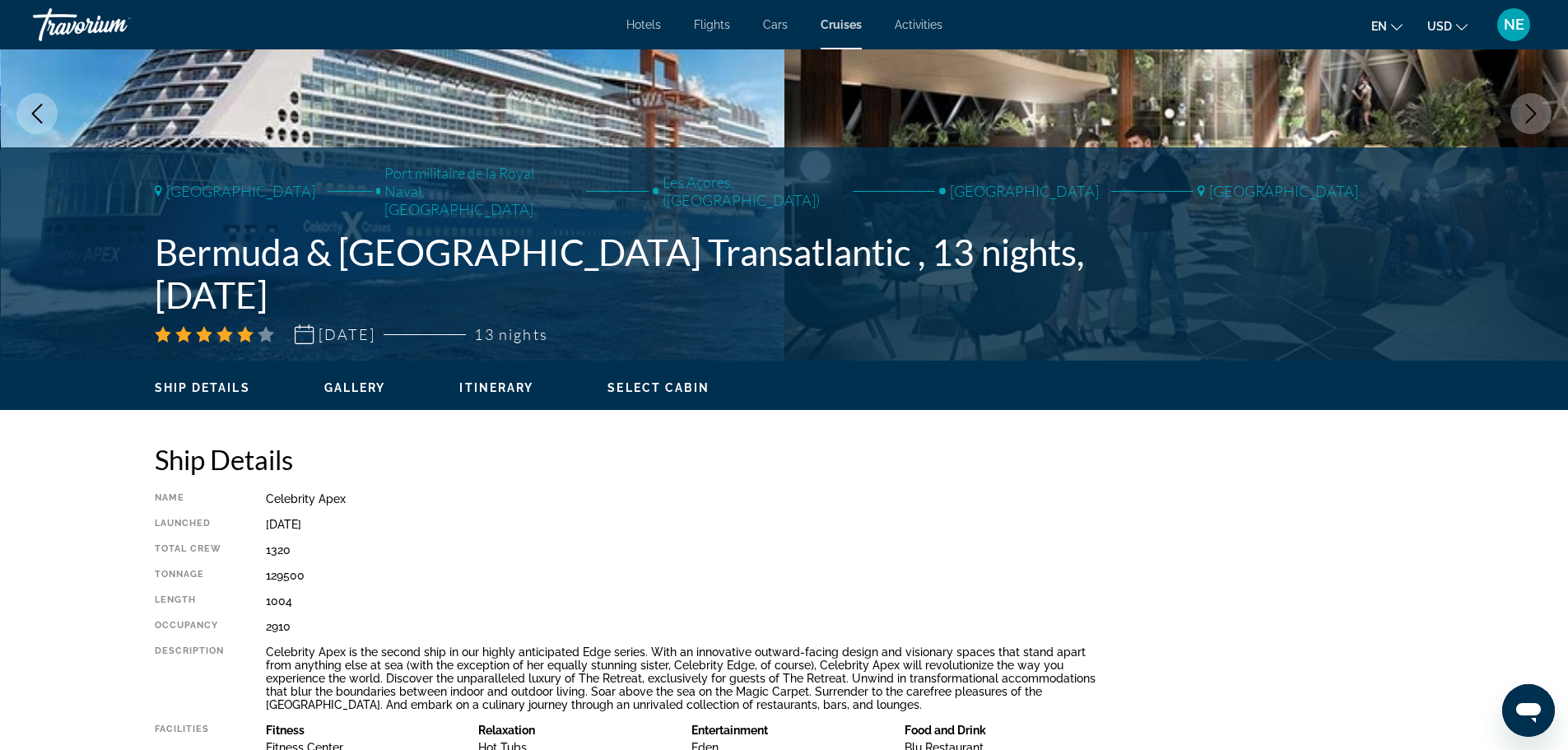
scroll to position [94, 0]
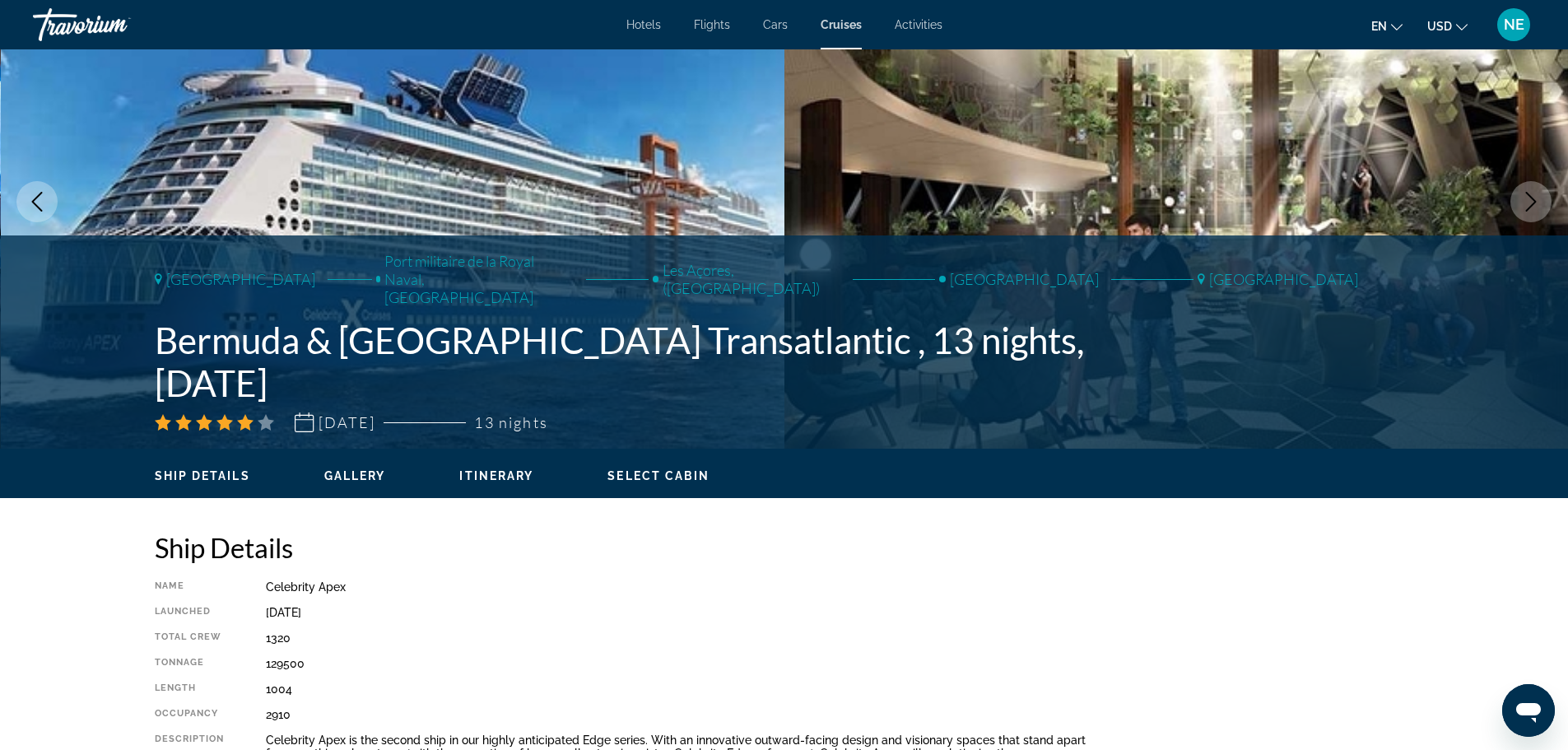
click at [656, 483] on span "Select Cabin" at bounding box center [658, 475] width 102 height 13
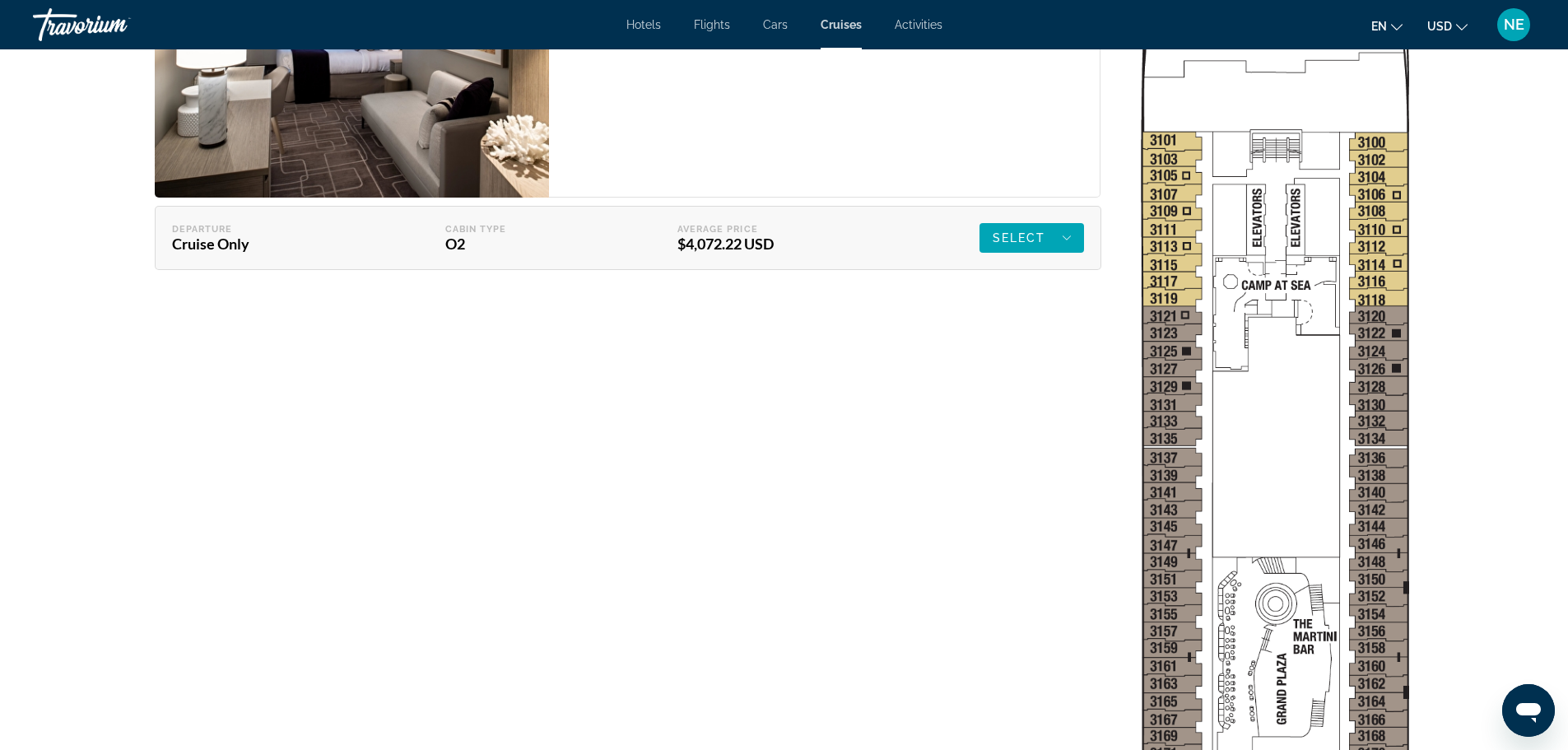
scroll to position [3235, 0]
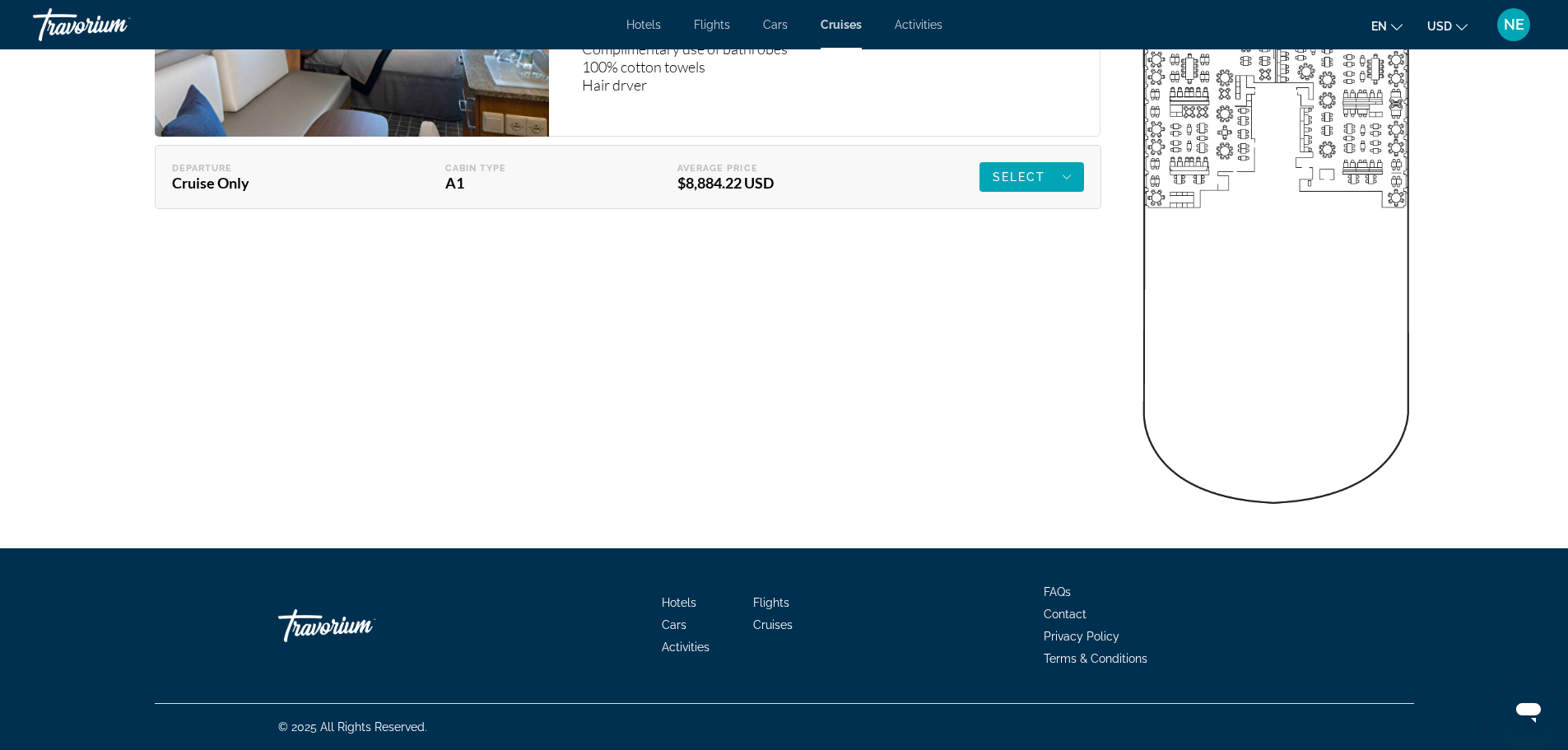
scroll to position [4694, 0]
